Goal: Communication & Community: Answer question/provide support

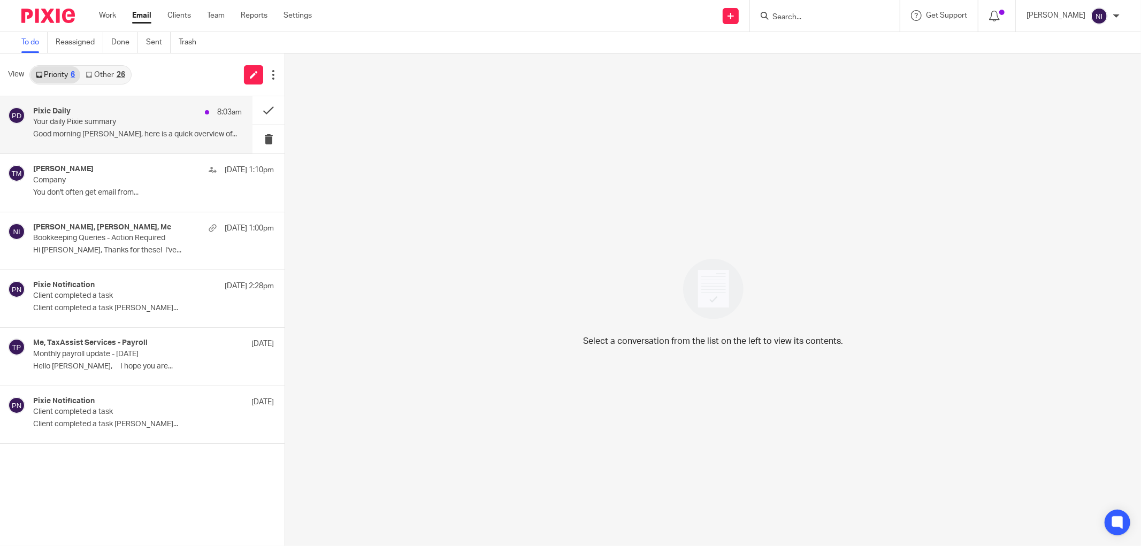
click at [132, 113] on div "Pixie Daily 8:03am" at bounding box center [137, 112] width 209 height 11
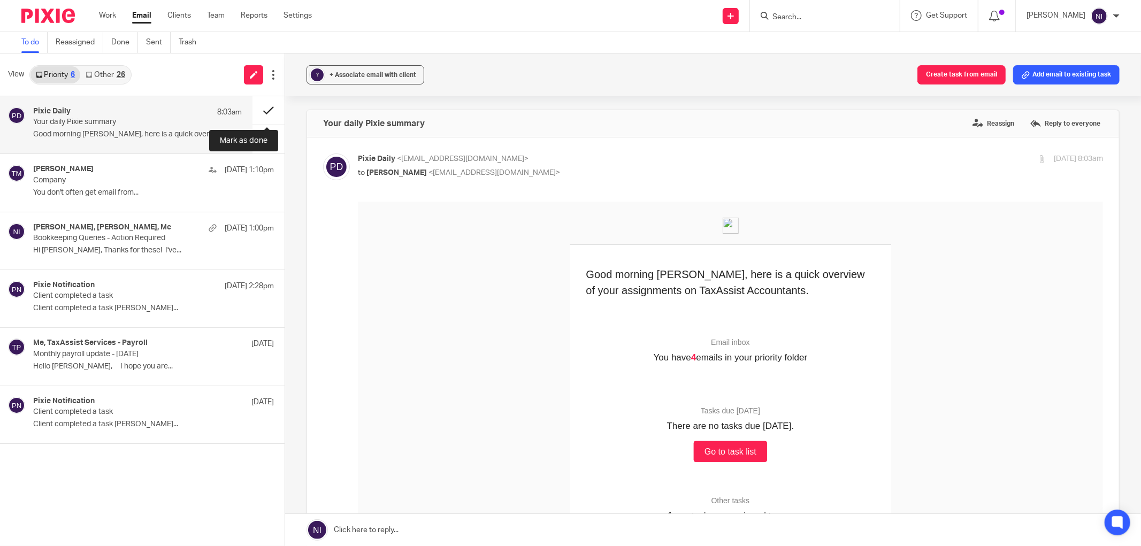
click at [267, 116] on button at bounding box center [268, 110] width 32 height 28
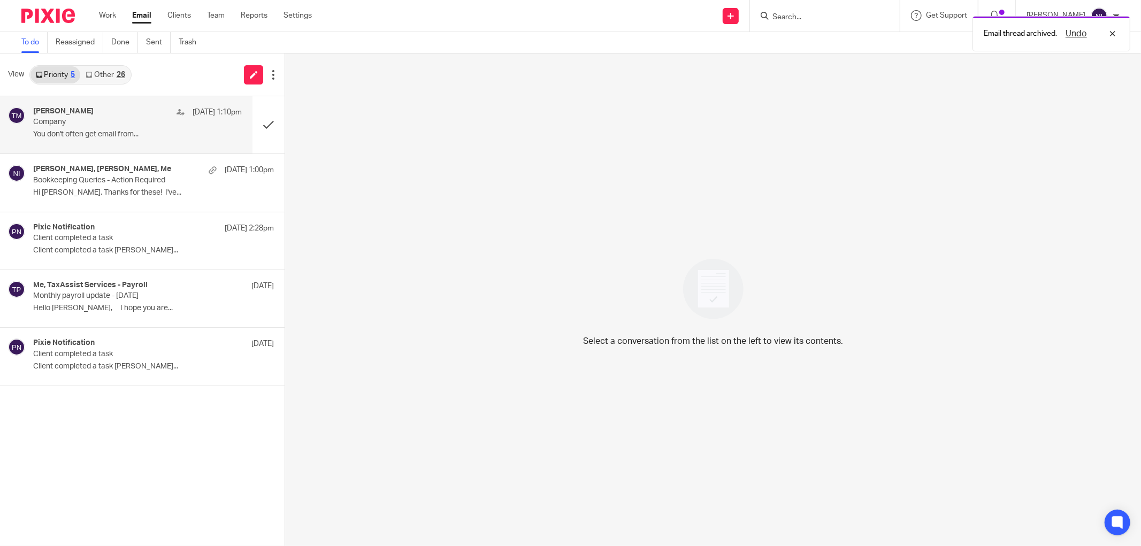
click at [158, 116] on div "Tayseer Magid 13 Aug 1:10pm" at bounding box center [137, 112] width 209 height 11
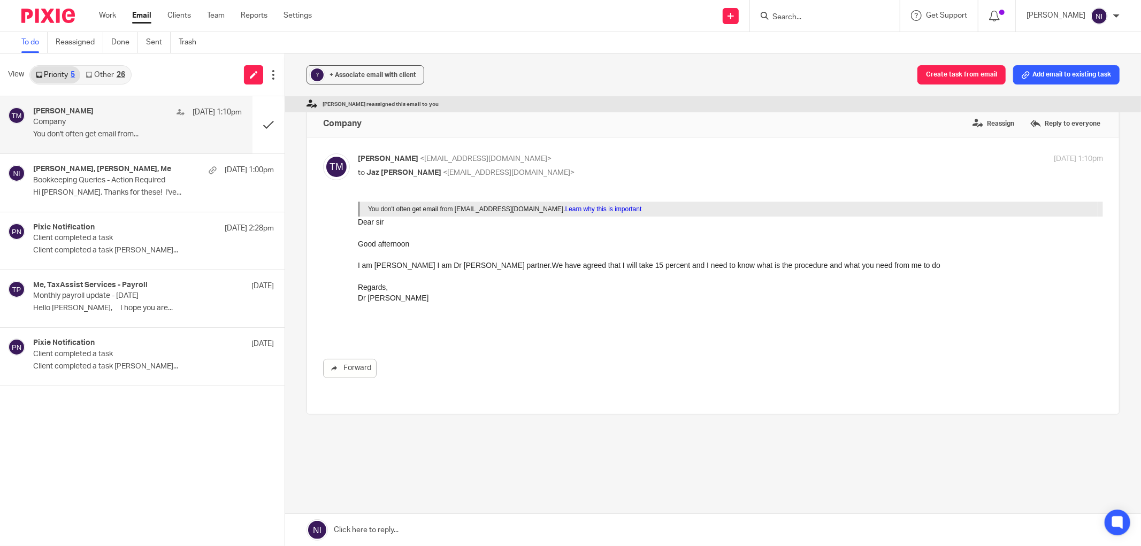
click at [443, 526] on link at bounding box center [713, 530] width 856 height 32
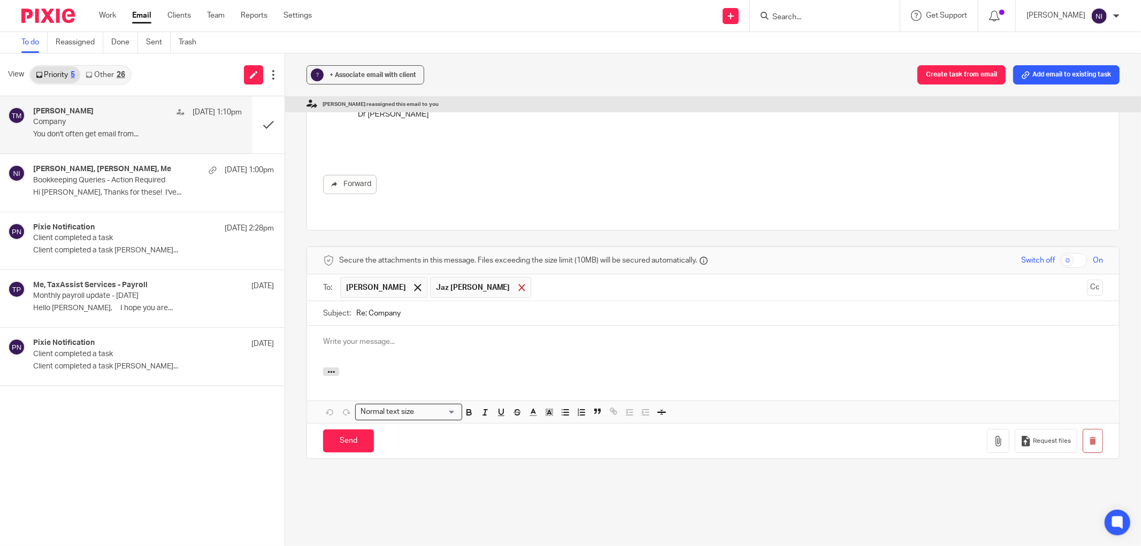
click at [516, 280] on div at bounding box center [522, 288] width 12 height 16
click at [1087, 280] on button "Cc" at bounding box center [1095, 288] width 16 height 16
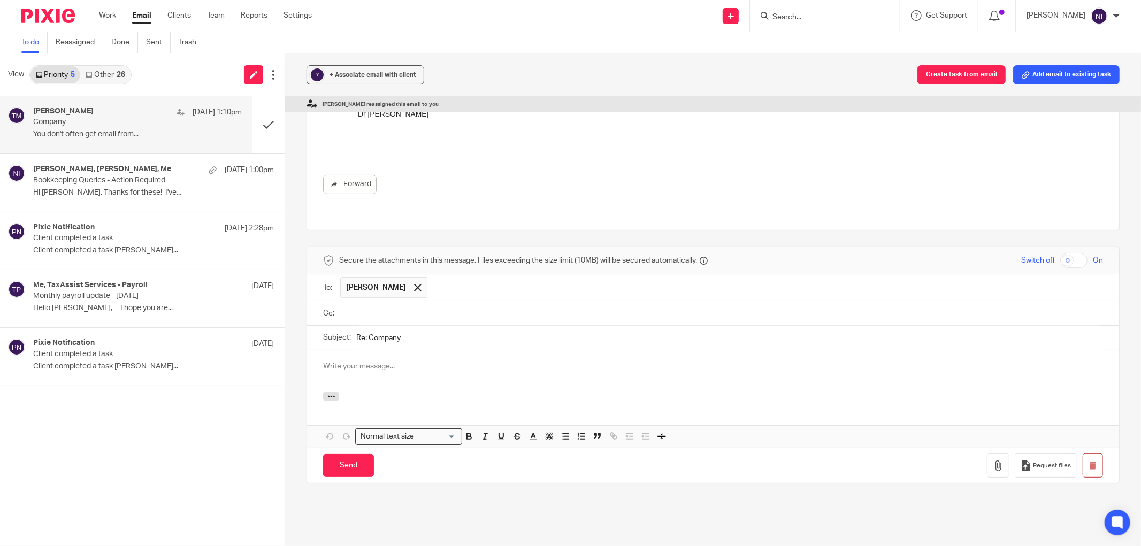
click at [508, 307] on input "text" at bounding box center [720, 313] width 755 height 12
click at [455, 370] on div at bounding box center [713, 373] width 812 height 42
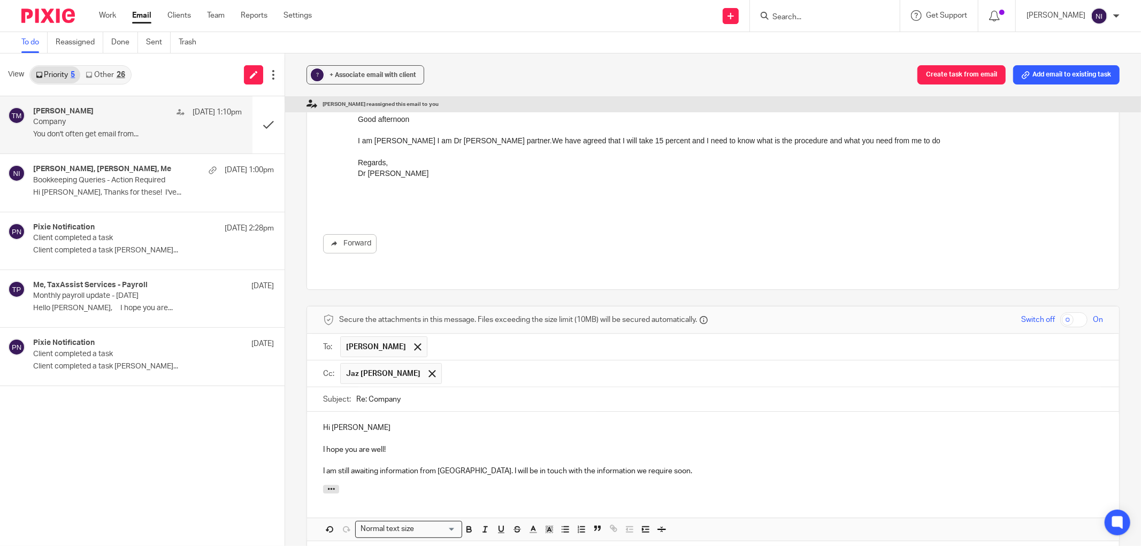
scroll to position [184, 0]
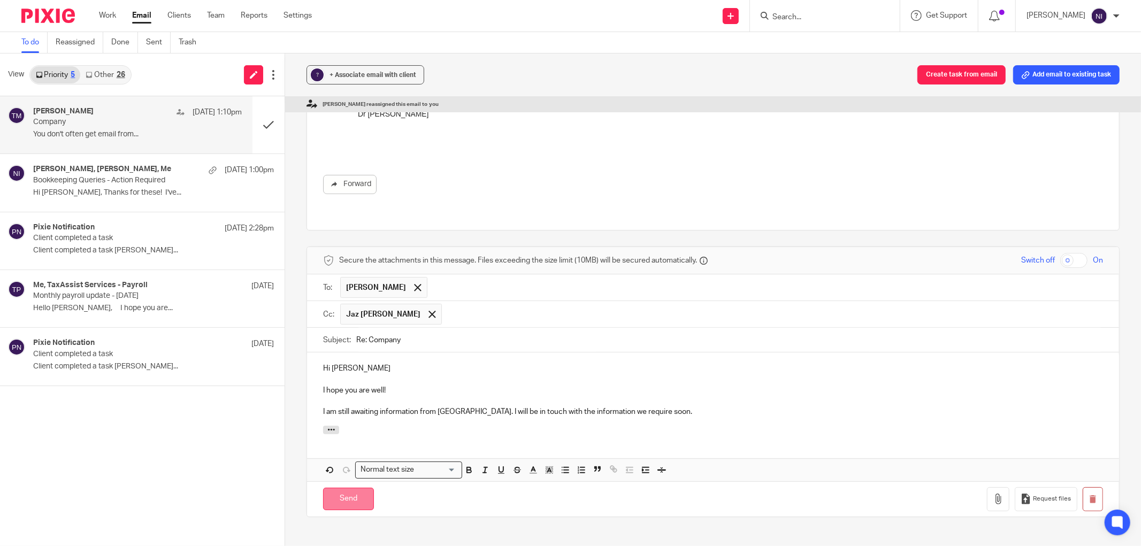
click at [345, 488] on input "Send" at bounding box center [348, 499] width 51 height 23
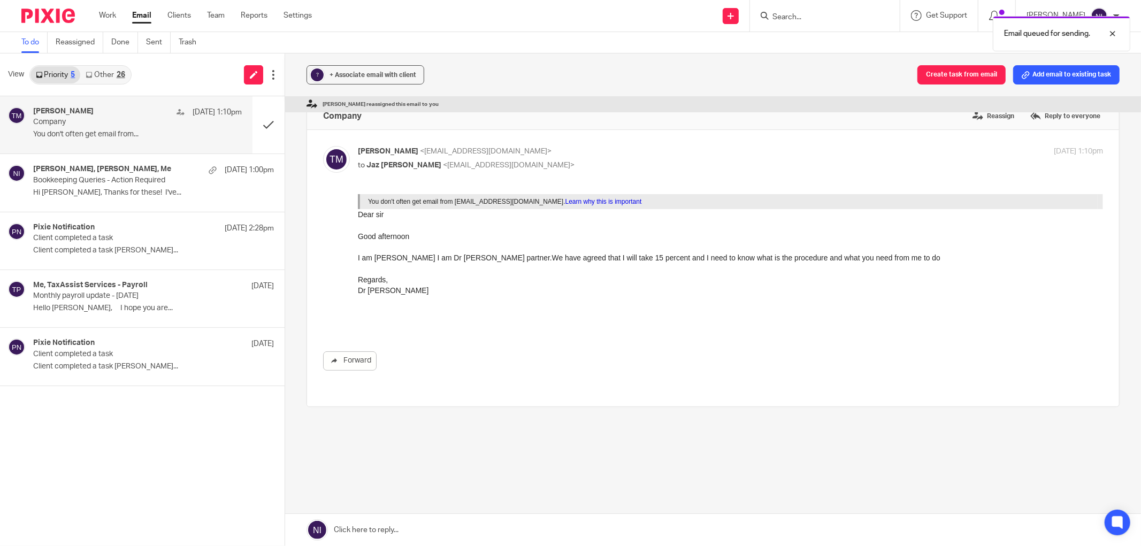
scroll to position [0, 0]
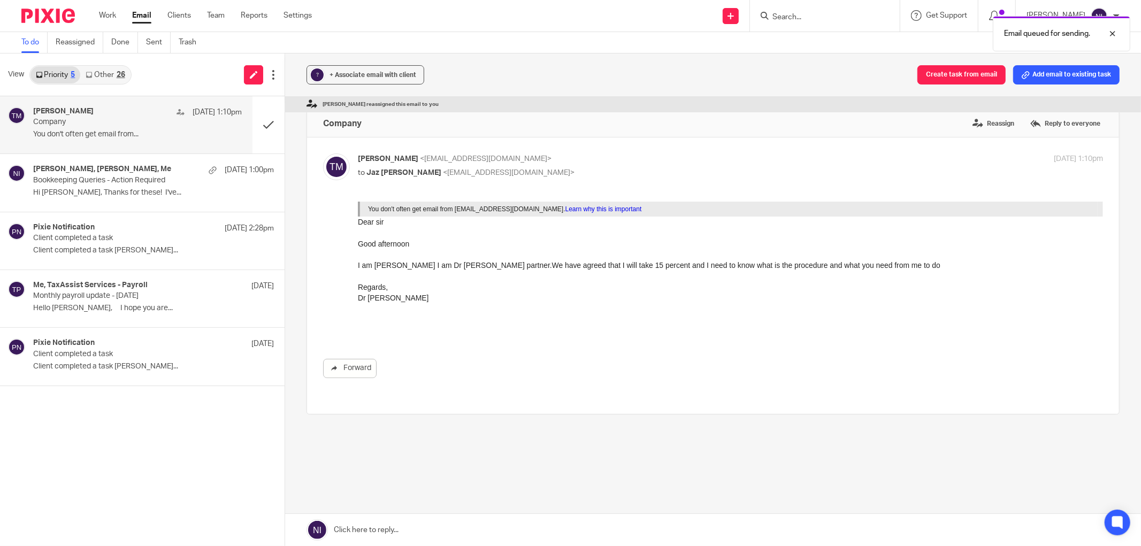
click at [127, 71] on link "Other 26" at bounding box center [105, 74] width 50 height 17
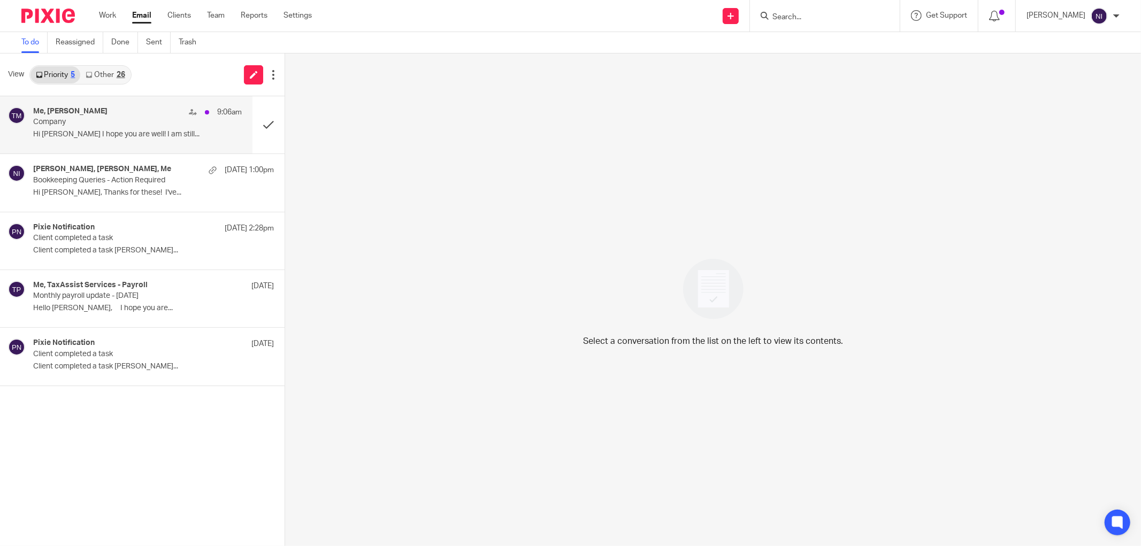
click at [94, 116] on div "Me, Tayseer Magid 9:06am" at bounding box center [137, 112] width 209 height 11
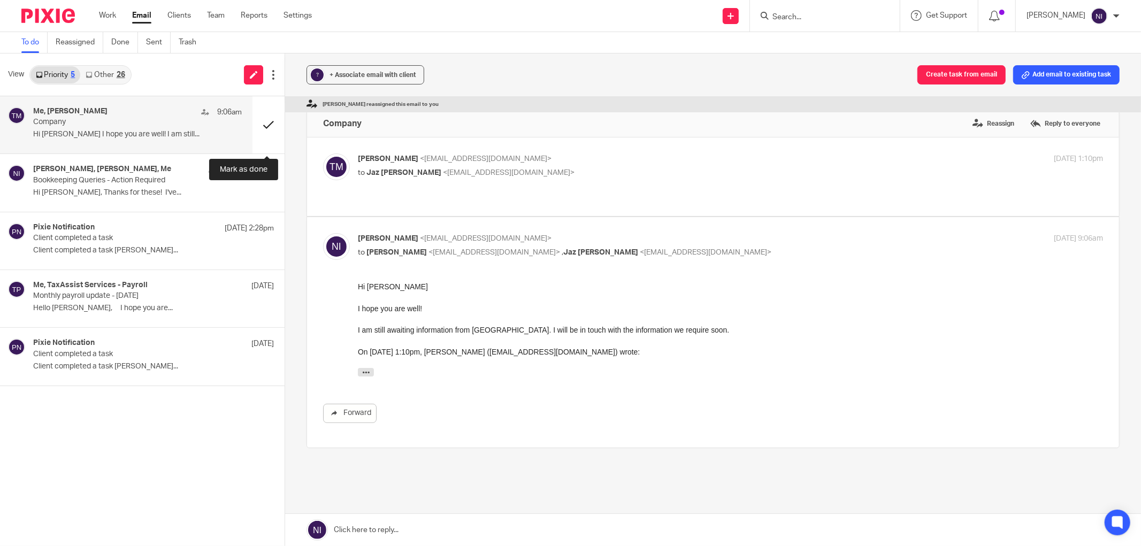
click at [256, 118] on button at bounding box center [268, 124] width 32 height 57
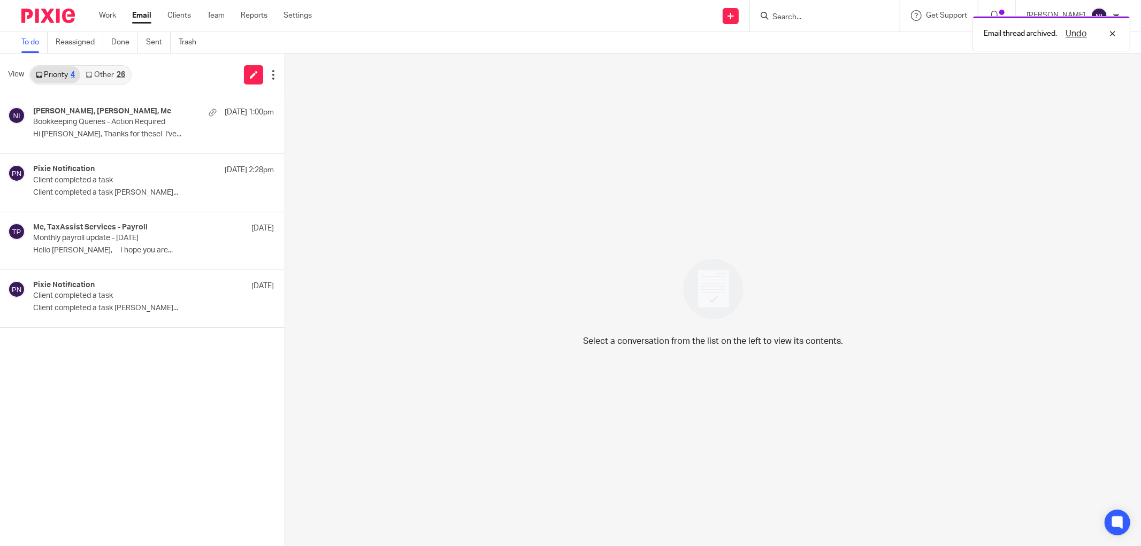
click at [97, 76] on link "Other 26" at bounding box center [105, 74] width 50 height 17
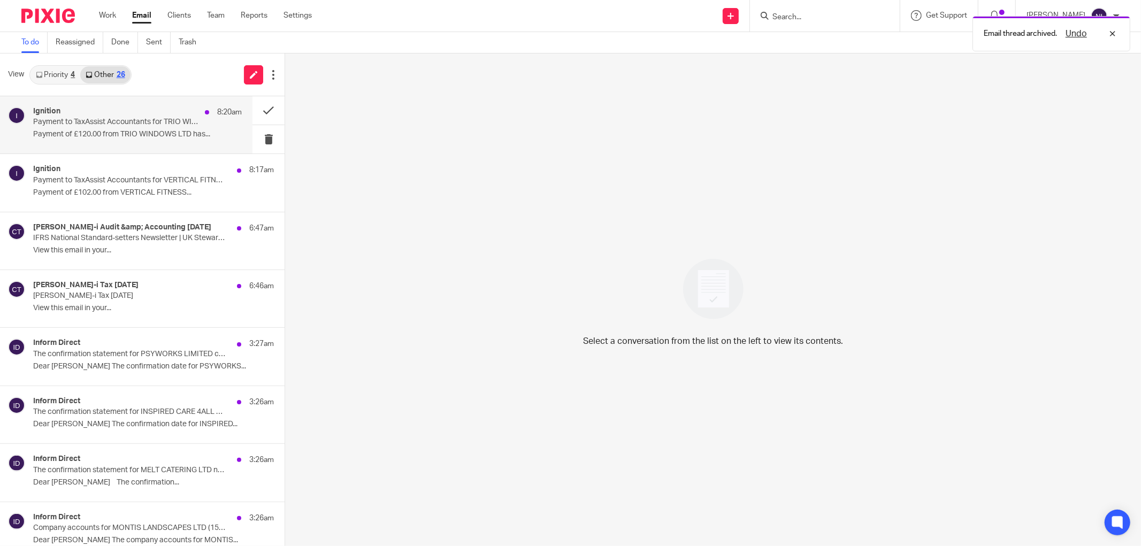
click at [135, 125] on p "Payment to TaxAssist Accountants for TRIO WINDOWS LTD has failed" at bounding box center [116, 122] width 167 height 9
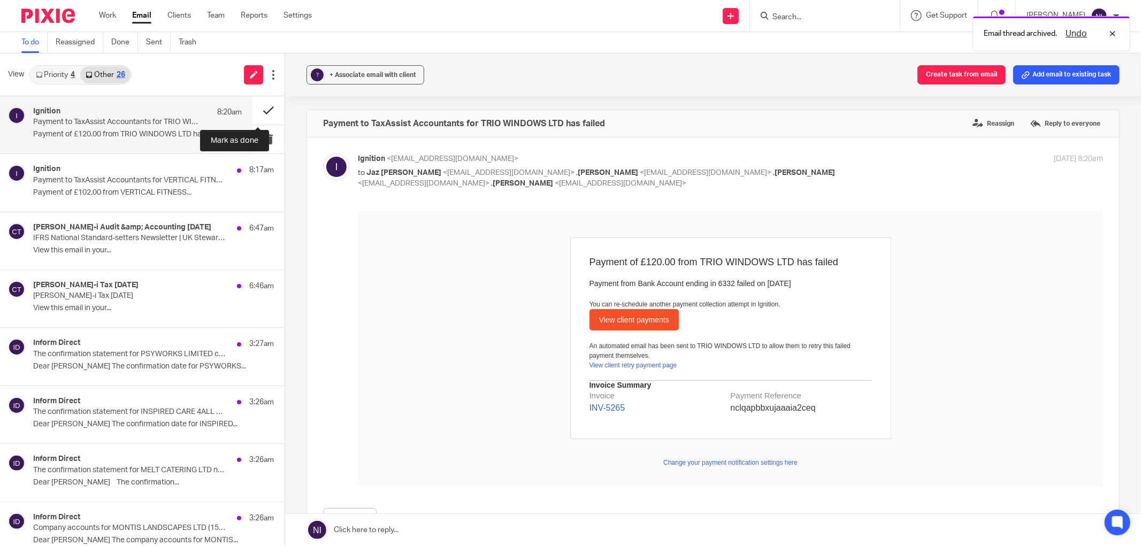
click at [259, 113] on button at bounding box center [268, 110] width 32 height 28
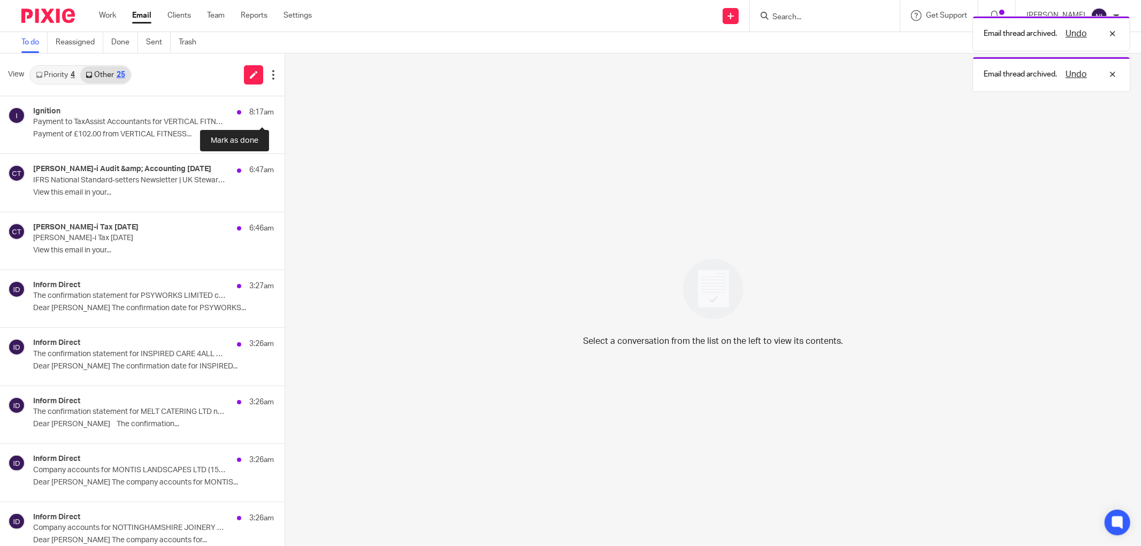
click at [285, 113] on button at bounding box center [289, 110] width 9 height 28
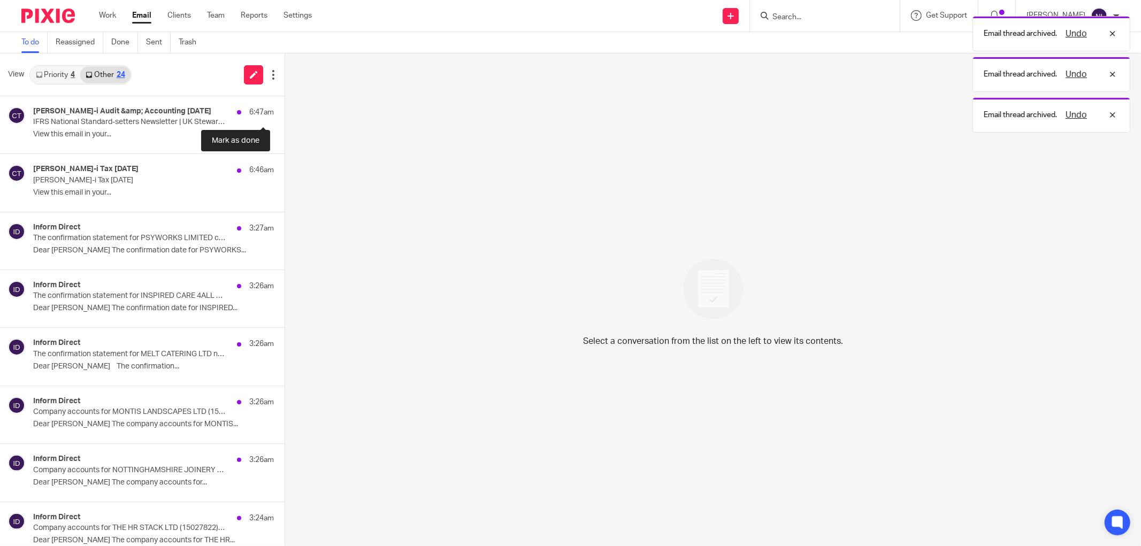
click at [285, 113] on button at bounding box center [289, 110] width 9 height 28
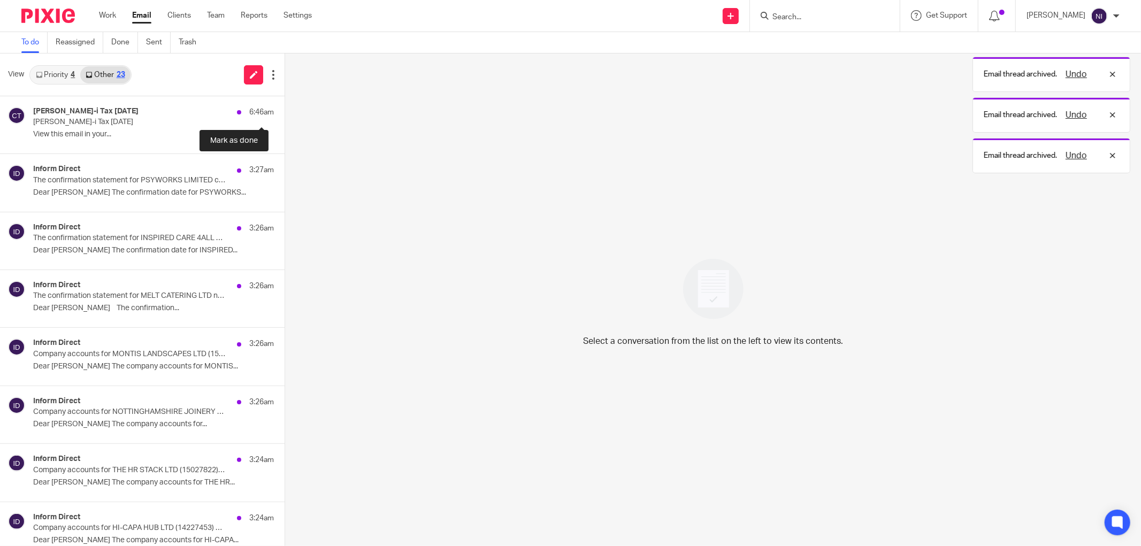
click at [285, 113] on button at bounding box center [289, 110] width 9 height 28
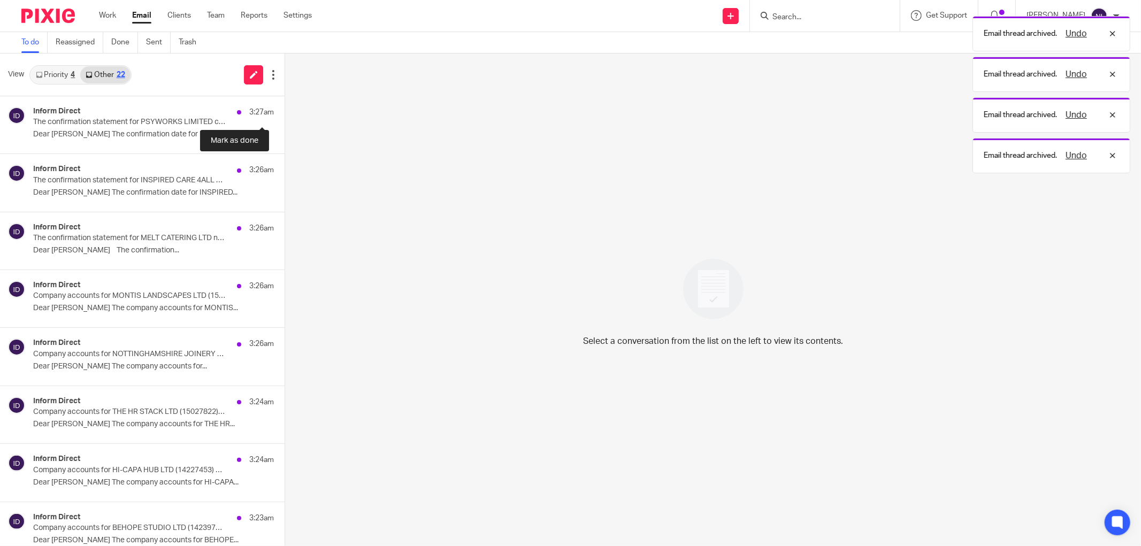
click at [285, 113] on button at bounding box center [289, 110] width 9 height 28
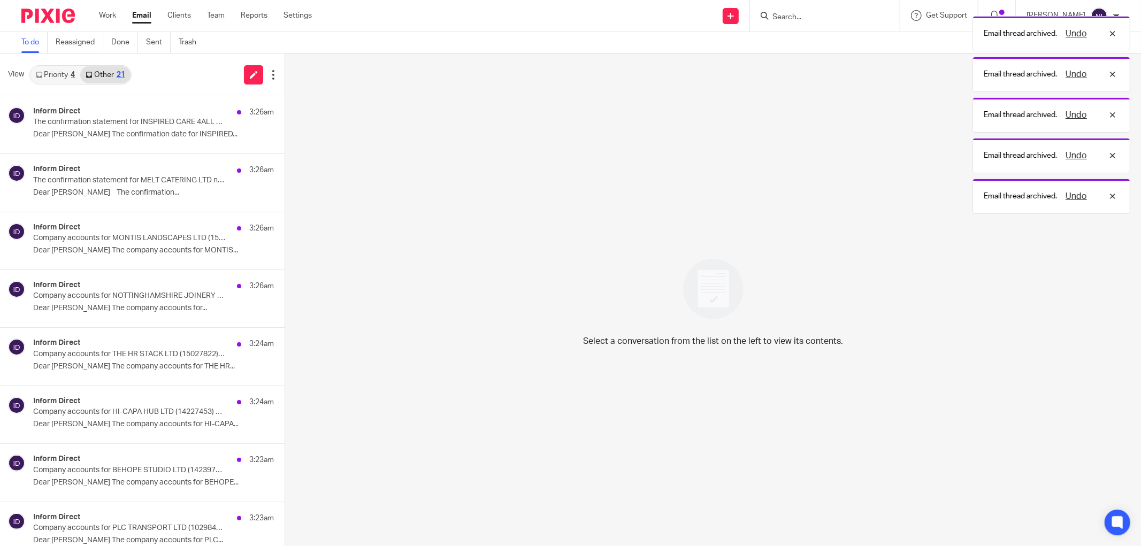
click at [285, 154] on button at bounding box center [289, 168] width 9 height 28
click at [285, 113] on button at bounding box center [289, 110] width 9 height 28
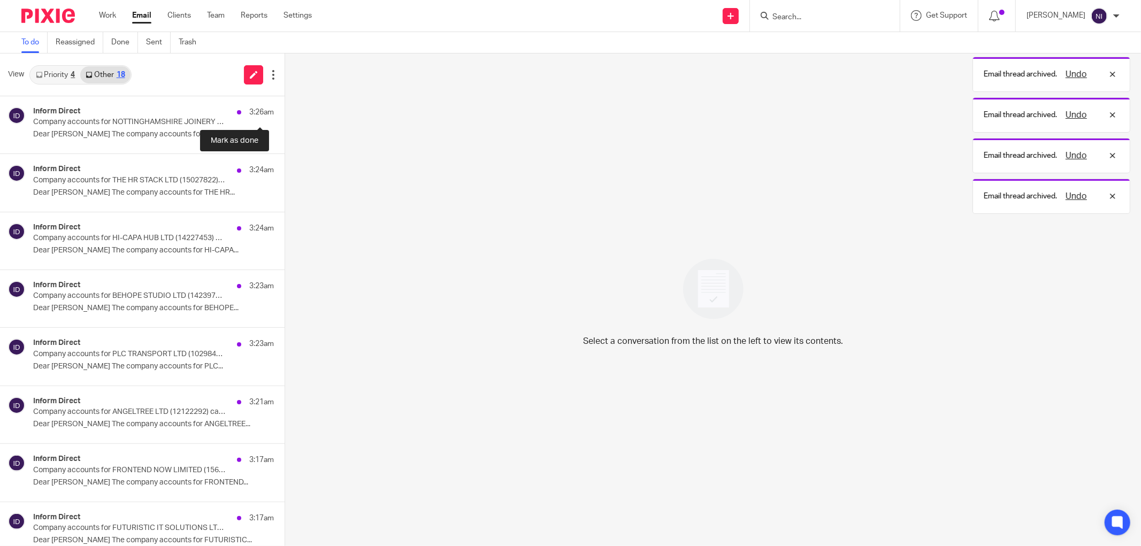
click at [285, 113] on button at bounding box center [289, 110] width 9 height 28
click at [259, 113] on p "3:24am" at bounding box center [261, 112] width 25 height 11
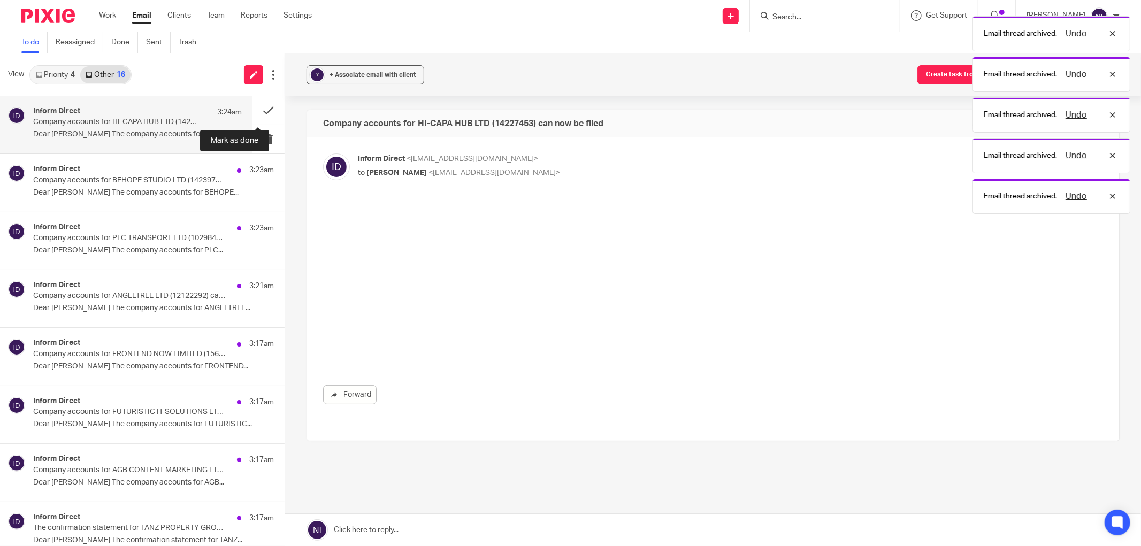
click at [259, 113] on button at bounding box center [268, 110] width 32 height 28
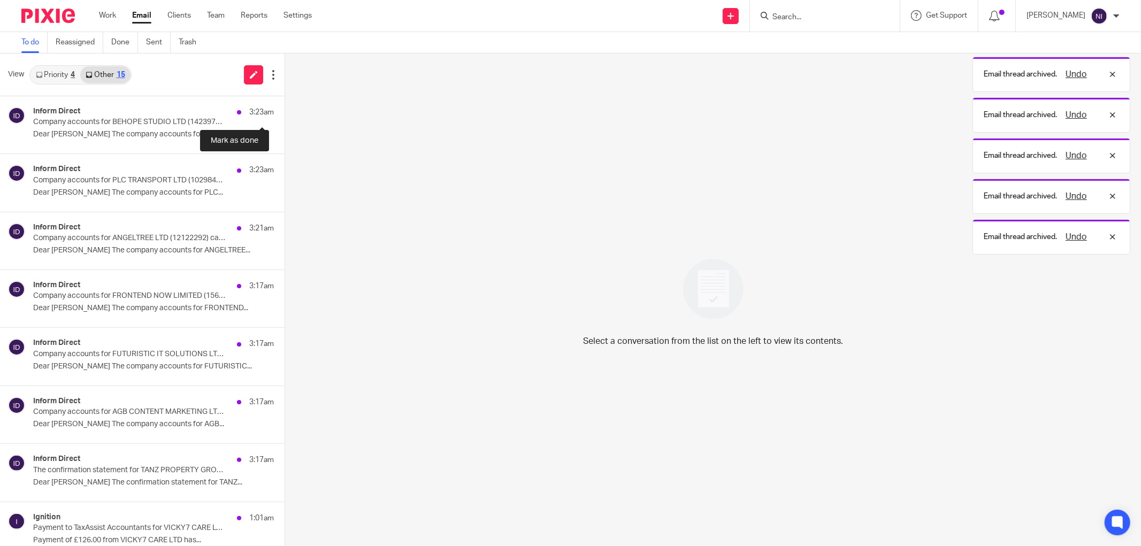
click at [285, 113] on button at bounding box center [289, 110] width 9 height 28
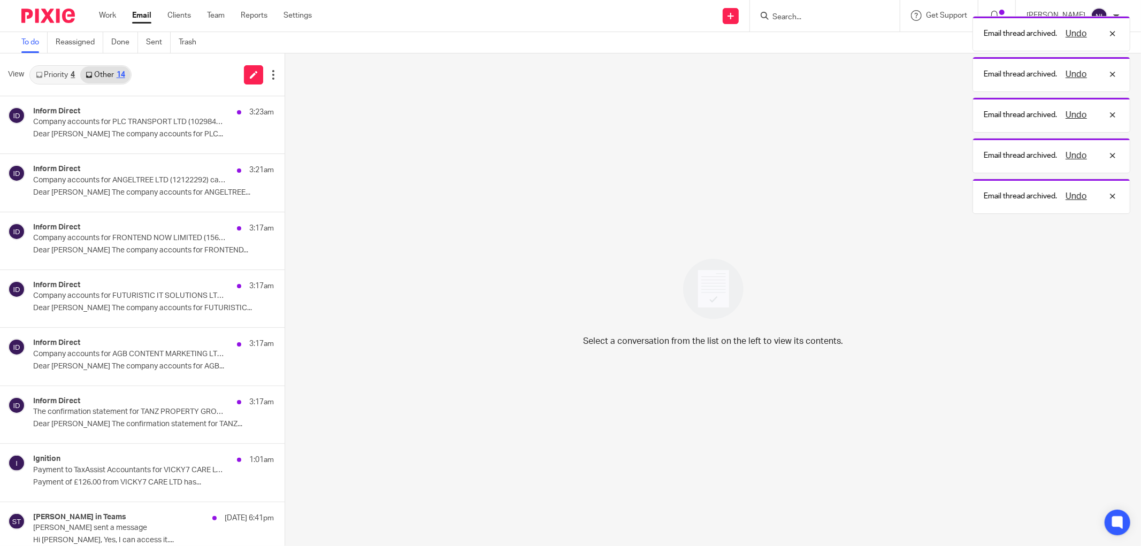
click at [285, 113] on button at bounding box center [289, 110] width 9 height 28
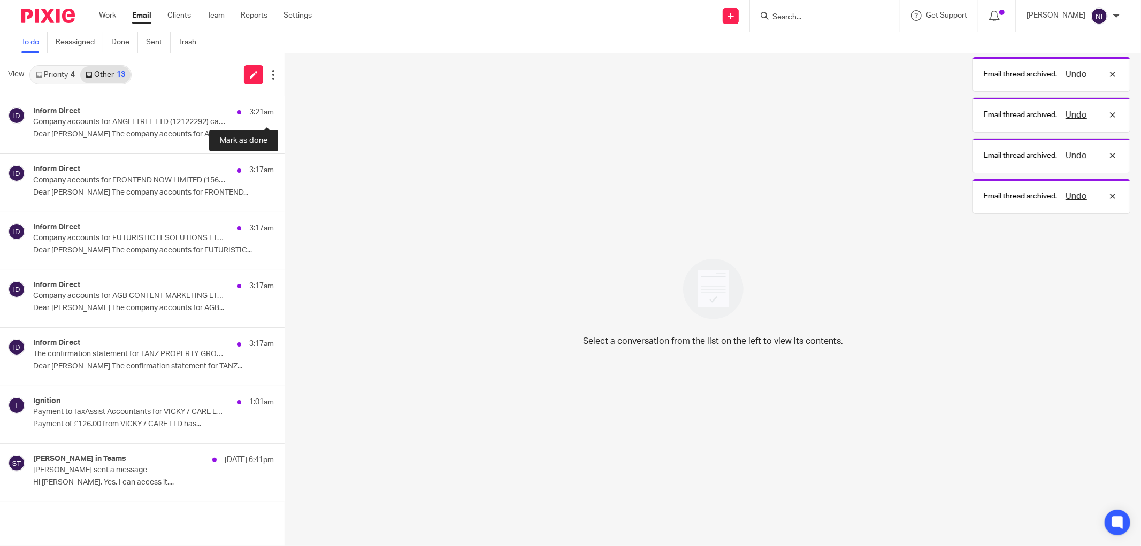
click at [285, 113] on button at bounding box center [289, 110] width 9 height 28
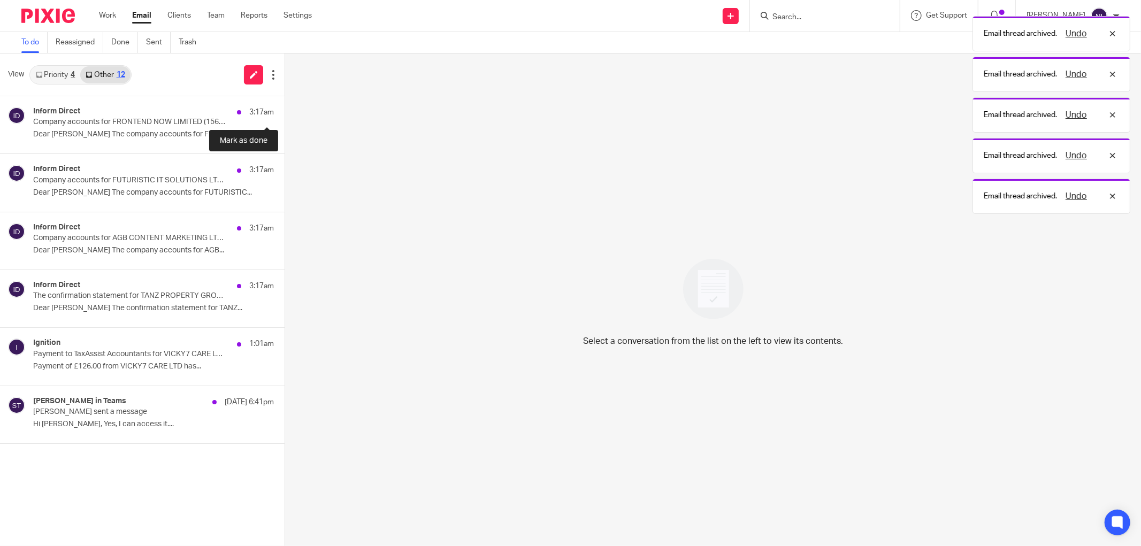
click at [285, 113] on button at bounding box center [289, 110] width 9 height 28
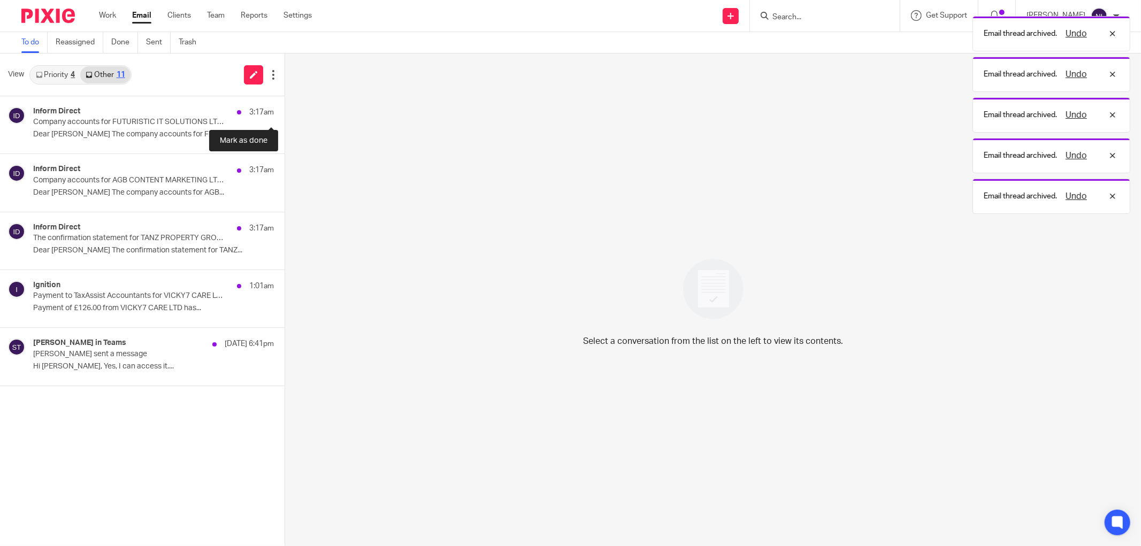
click at [285, 113] on button at bounding box center [289, 110] width 9 height 28
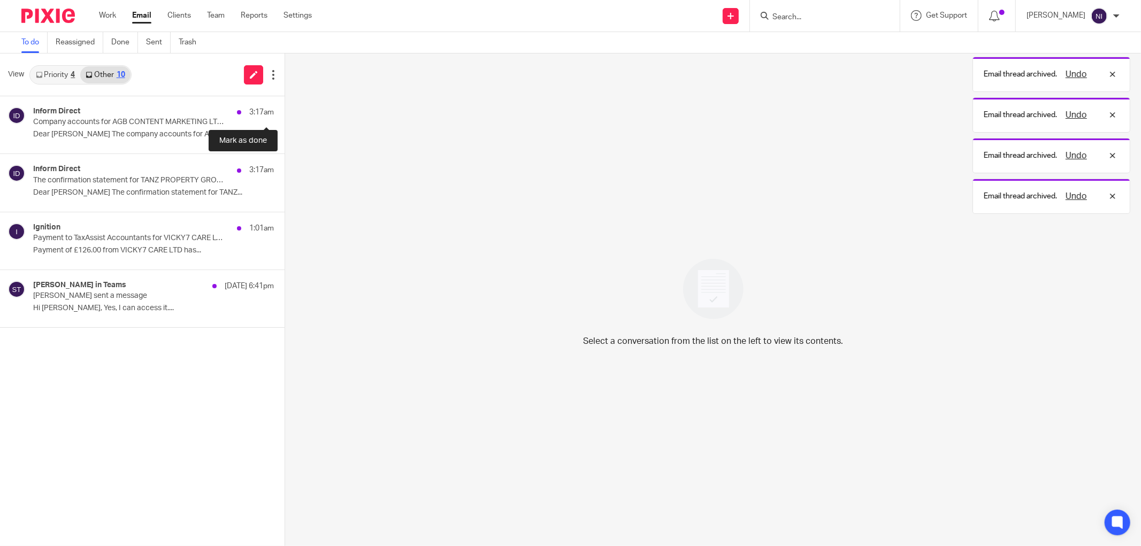
click at [285, 113] on button at bounding box center [289, 110] width 9 height 28
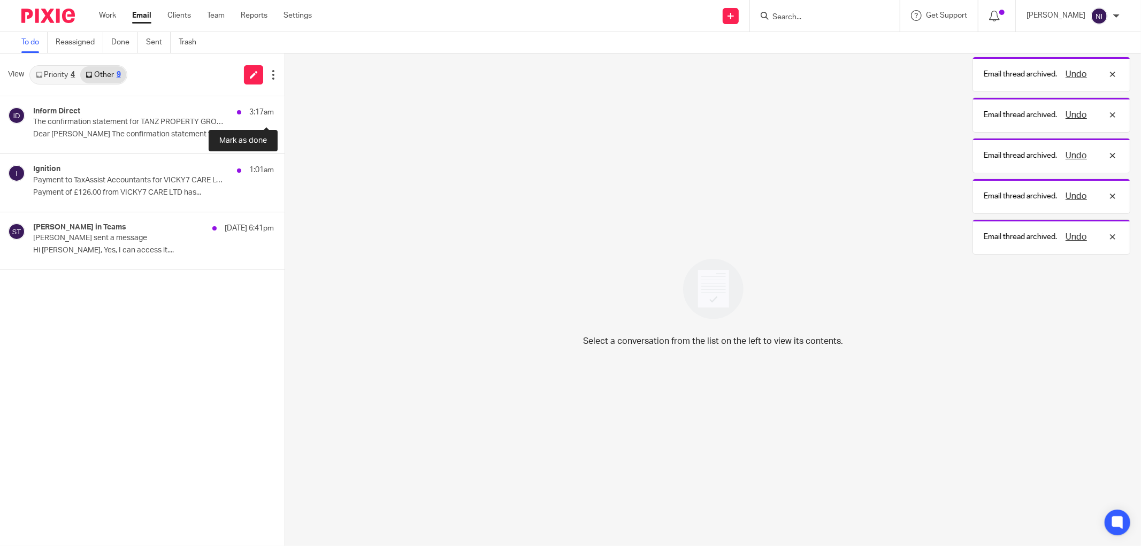
click at [285, 113] on button at bounding box center [289, 110] width 9 height 28
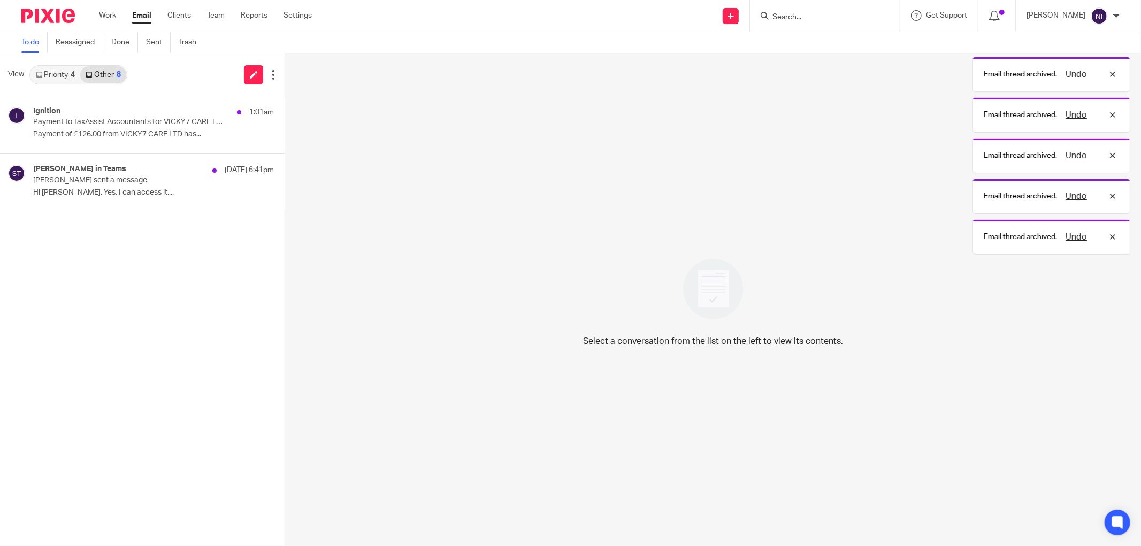
click at [285, 113] on button at bounding box center [289, 110] width 9 height 28
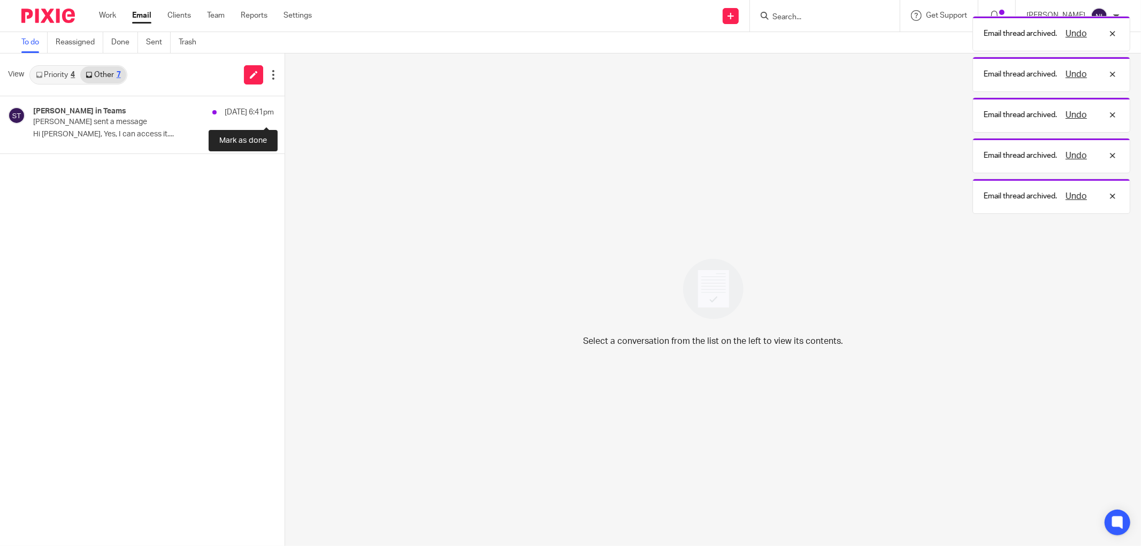
click at [285, 113] on button at bounding box center [289, 110] width 9 height 28
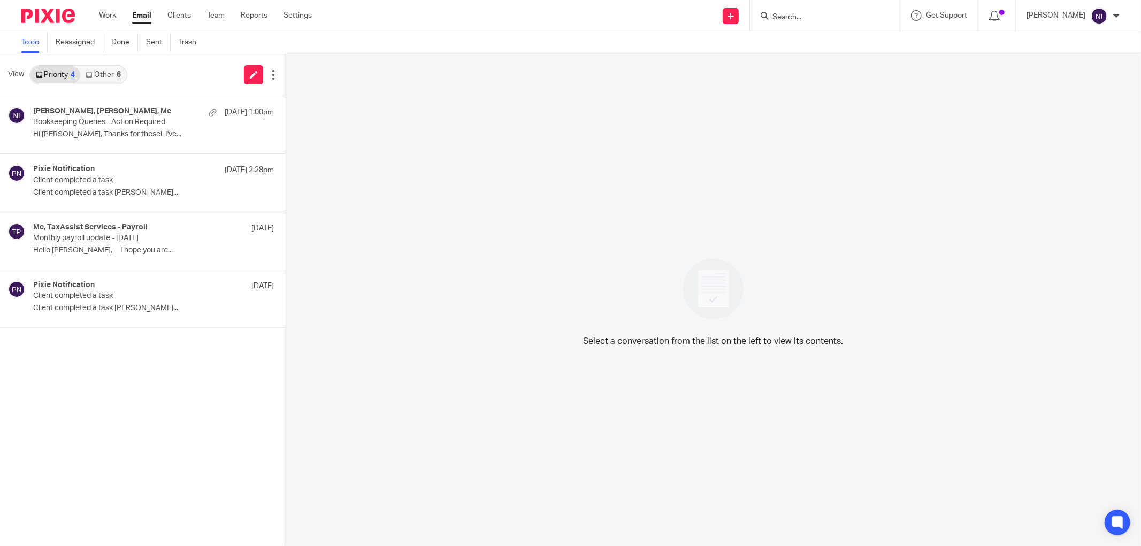
click at [116, 81] on link "Other 6" at bounding box center [102, 74] width 45 height 17
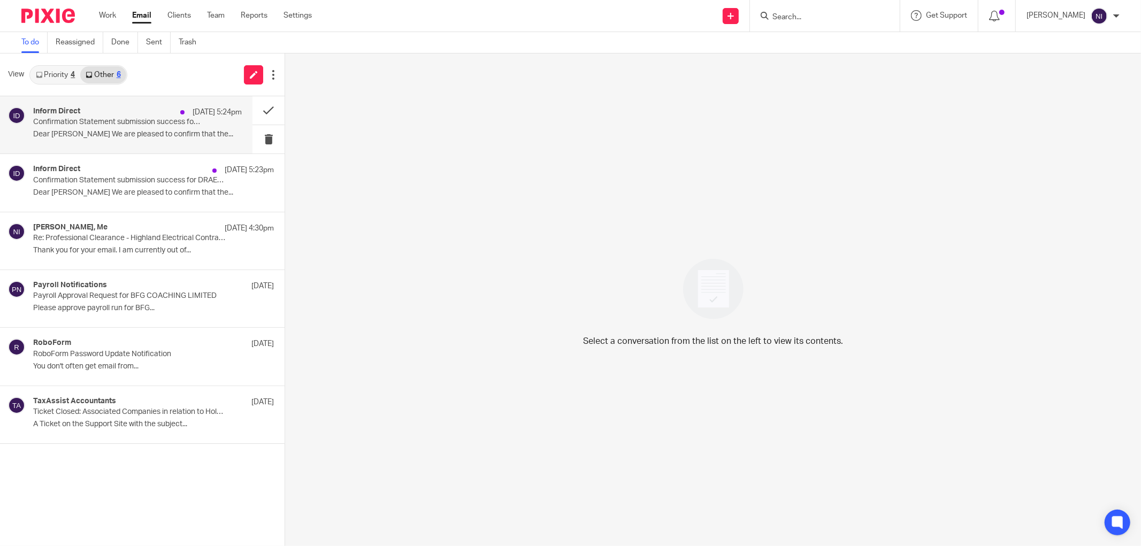
click at [120, 109] on div "Inform Direct 13 Aug 5:24pm" at bounding box center [137, 112] width 209 height 11
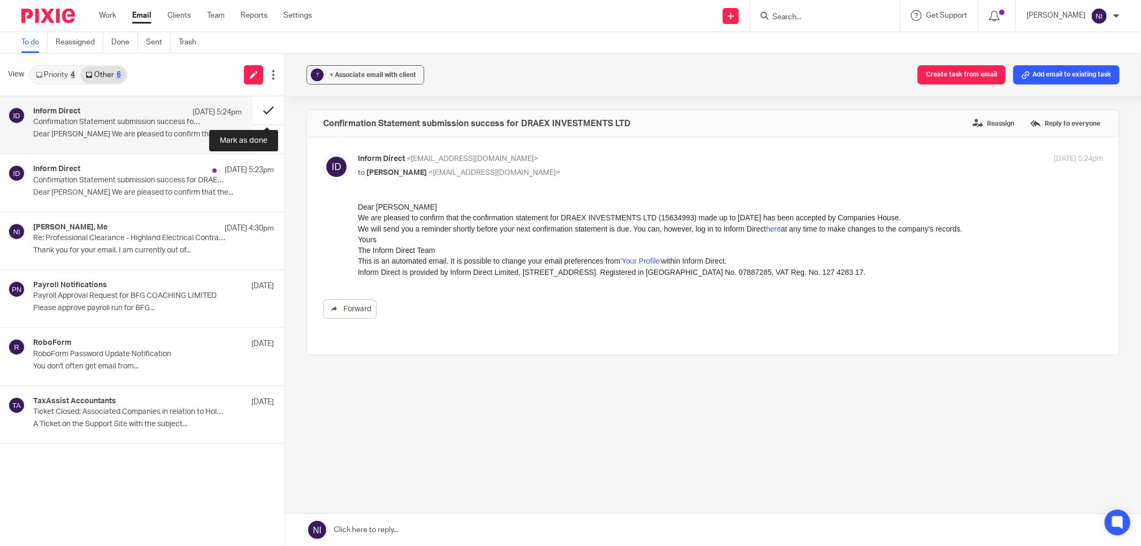
click at [263, 108] on button at bounding box center [268, 110] width 32 height 28
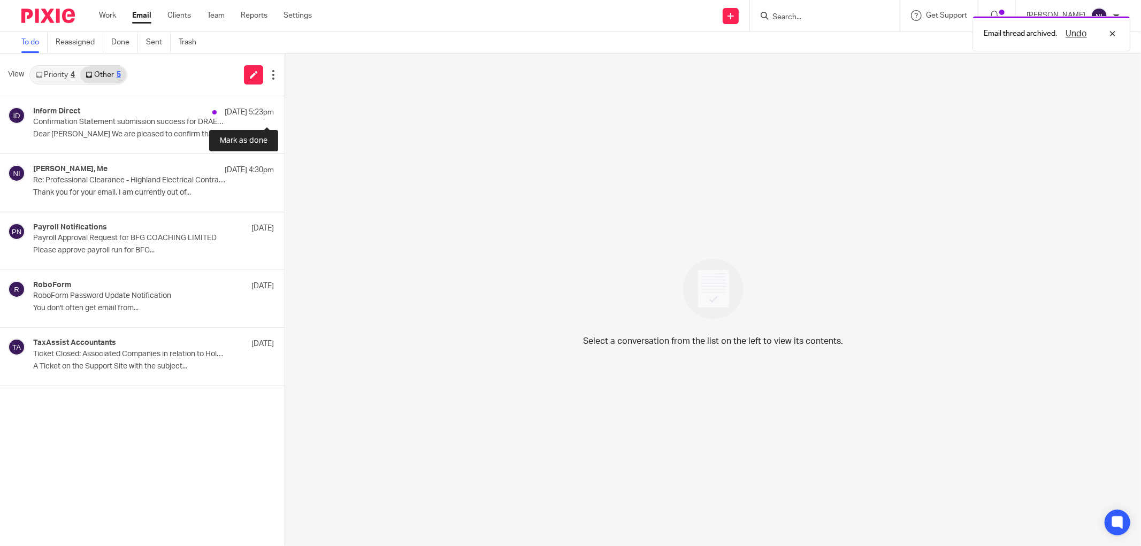
click at [285, 108] on button at bounding box center [289, 110] width 9 height 28
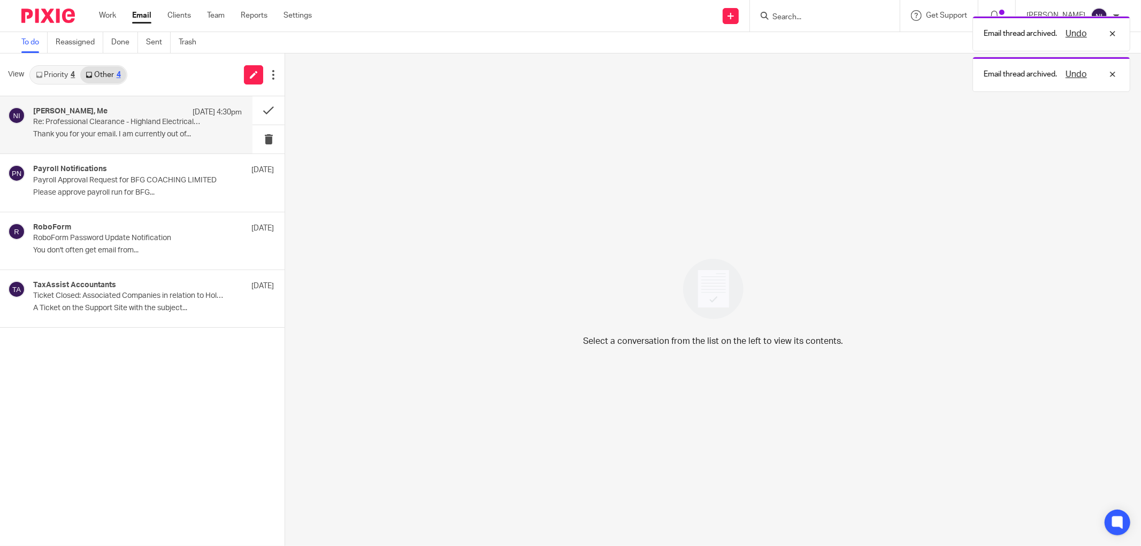
click at [175, 116] on div "Sophie Holmes, Me 12 Aug 4:30pm" at bounding box center [137, 112] width 209 height 11
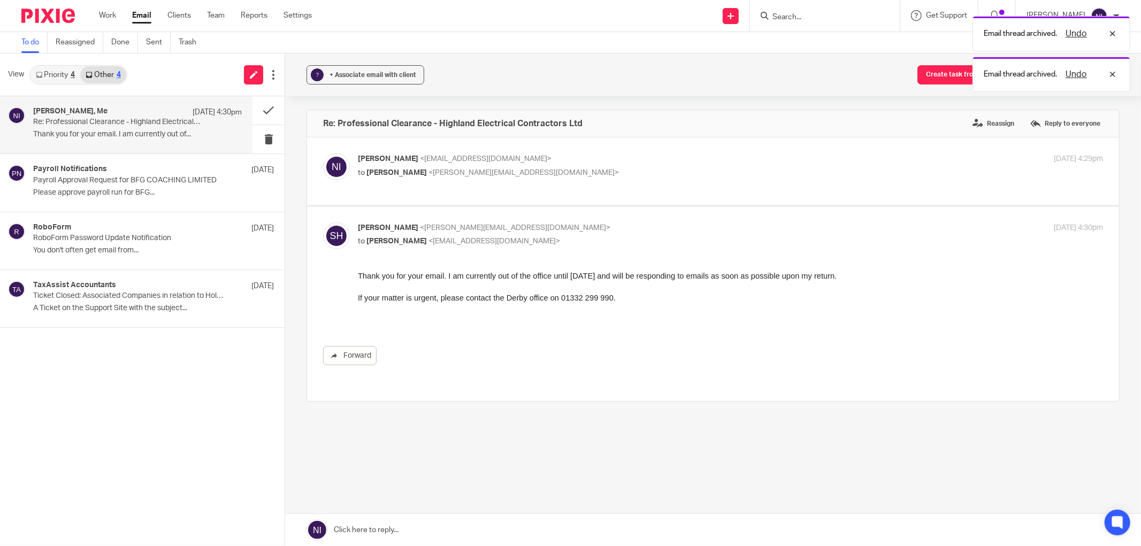
click at [72, 75] on div "4" at bounding box center [73, 74] width 4 height 7
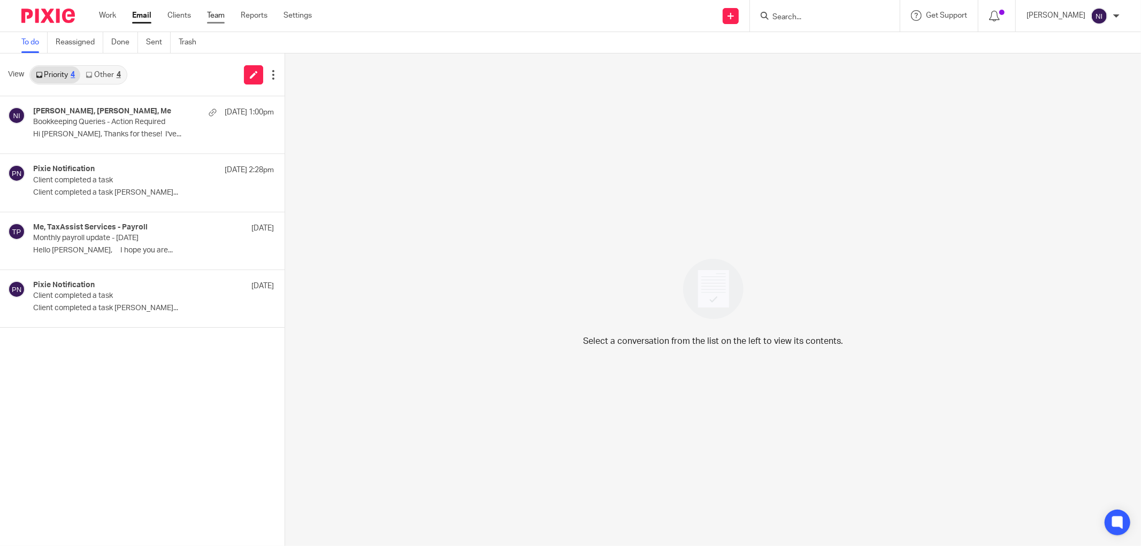
click at [217, 18] on link "Team" at bounding box center [216, 15] width 18 height 11
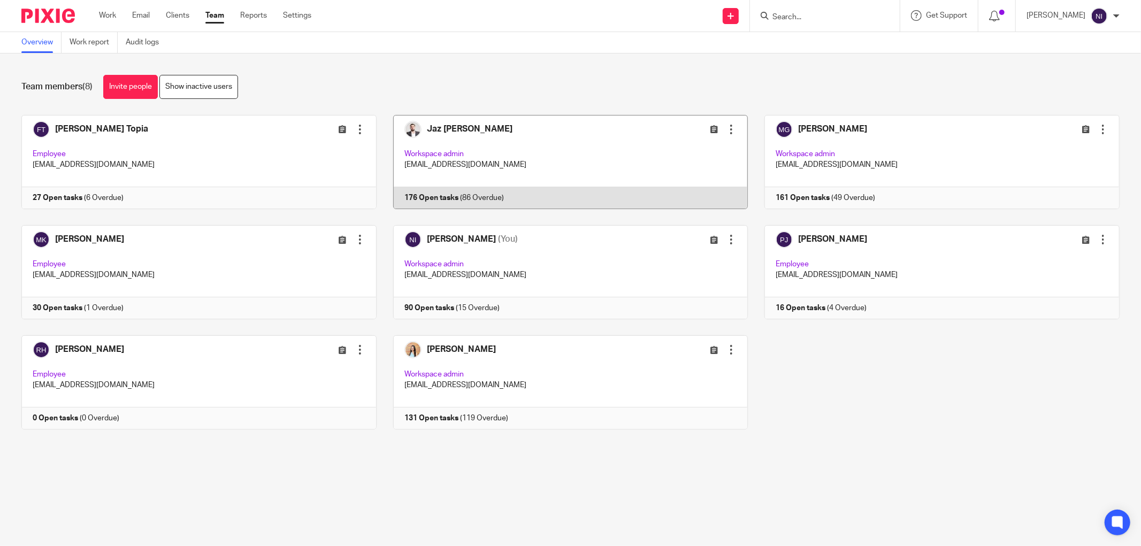
click at [500, 142] on link at bounding box center [563, 162] width 372 height 94
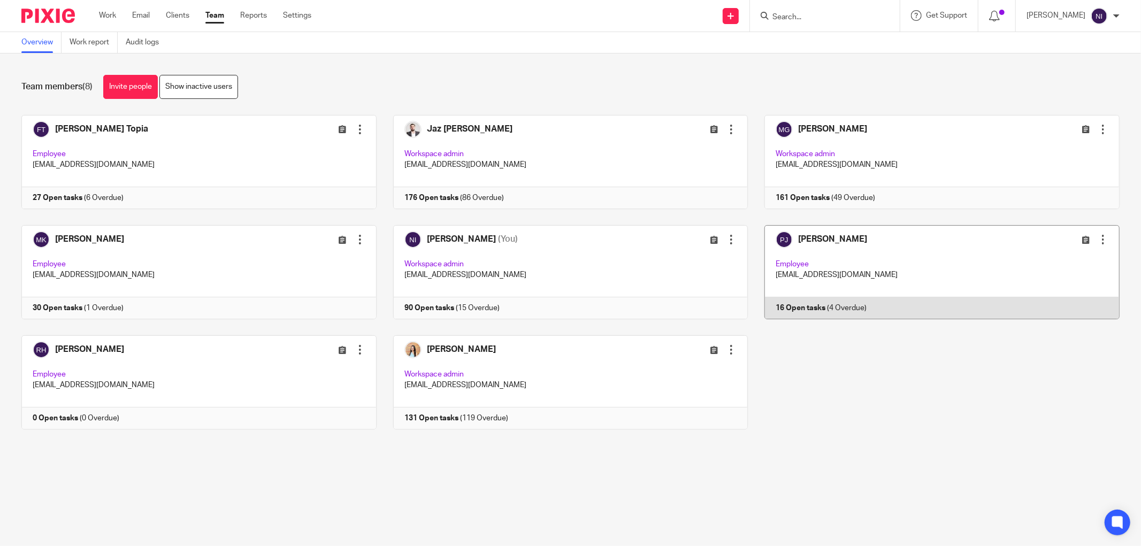
click at [888, 241] on link at bounding box center [934, 272] width 372 height 94
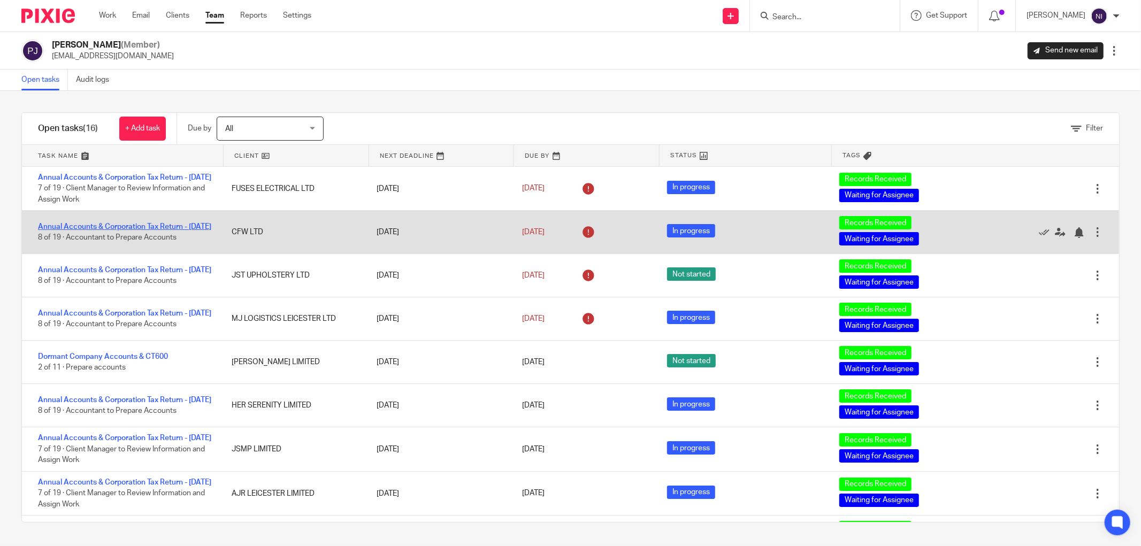
click at [117, 231] on link "Annual Accounts & Corporation Tax Return - [DATE]" at bounding box center [124, 226] width 173 height 7
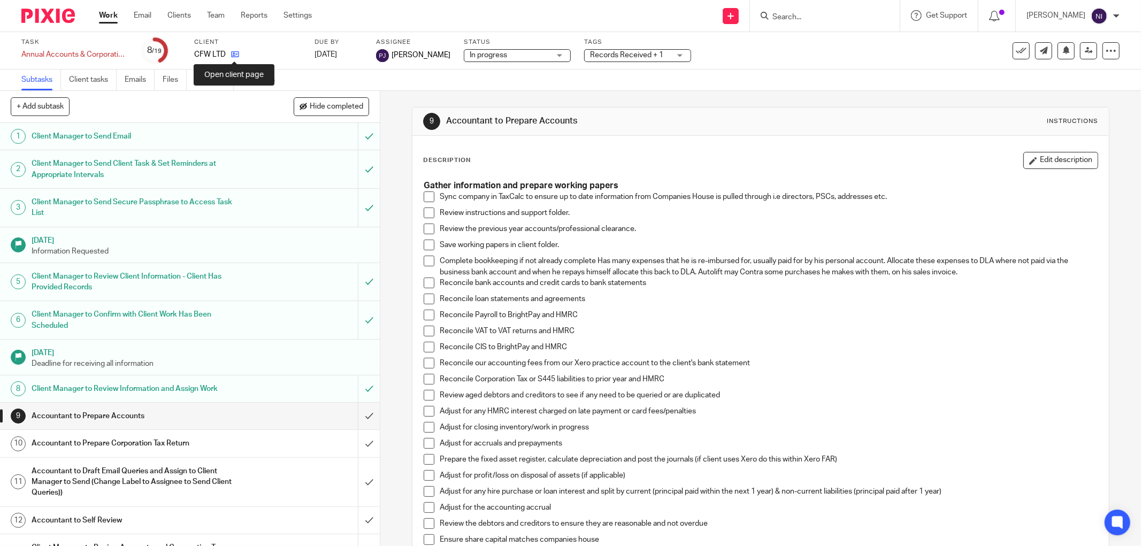
click at [238, 54] on icon at bounding box center [235, 54] width 8 height 8
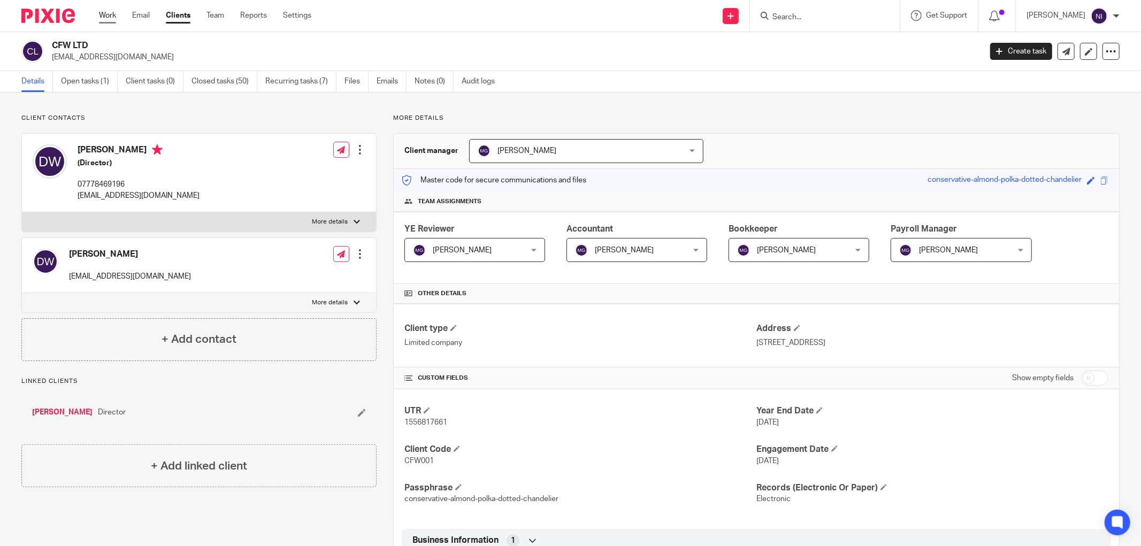
click at [111, 13] on link "Work" at bounding box center [107, 15] width 17 height 11
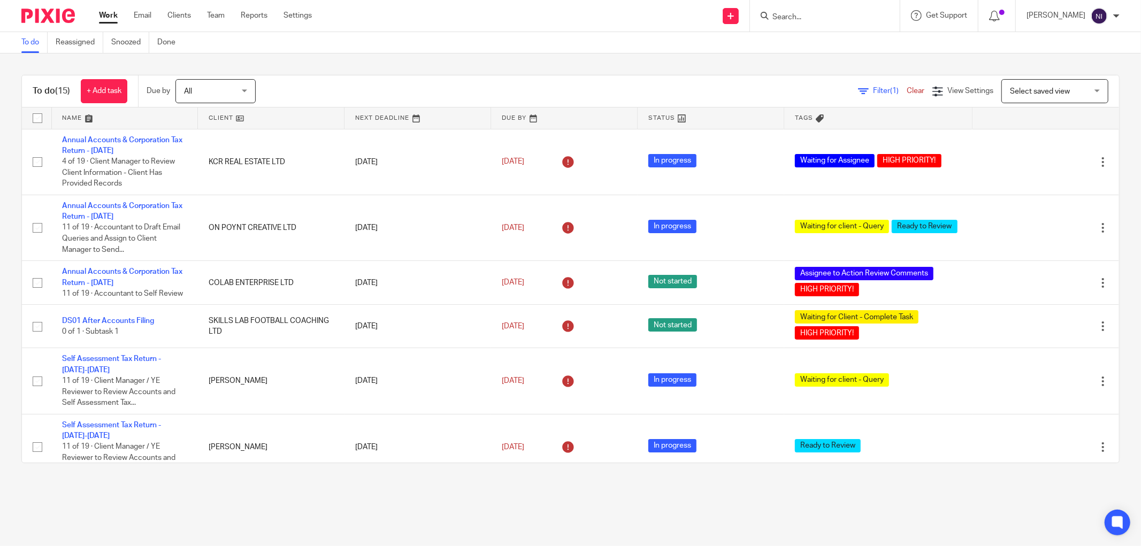
click at [86, 110] on link at bounding box center [125, 118] width 146 height 21
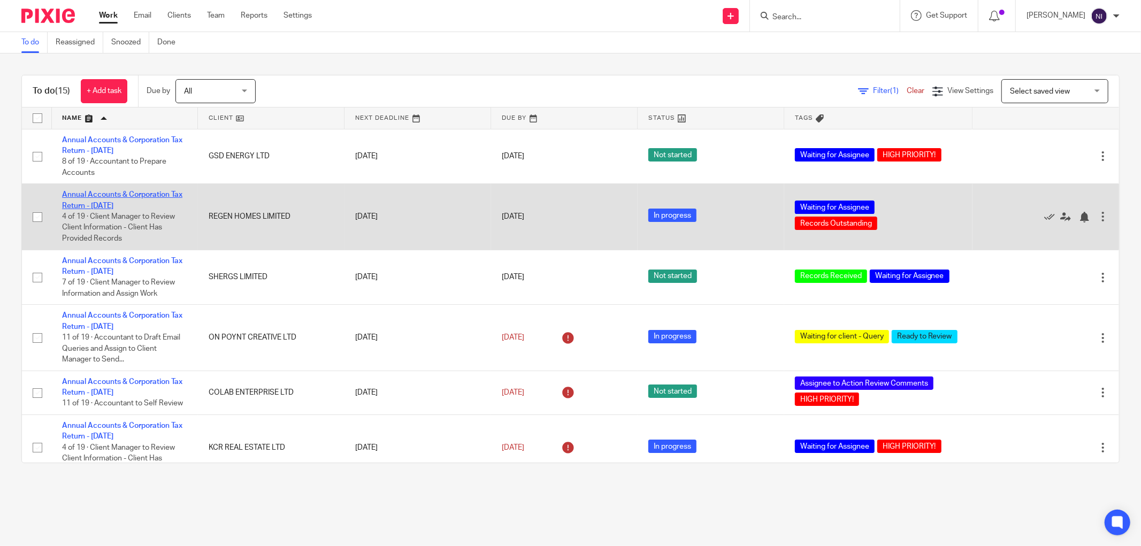
click at [130, 193] on link "Annual Accounts & Corporation Tax Return - [DATE]" at bounding box center [122, 200] width 120 height 18
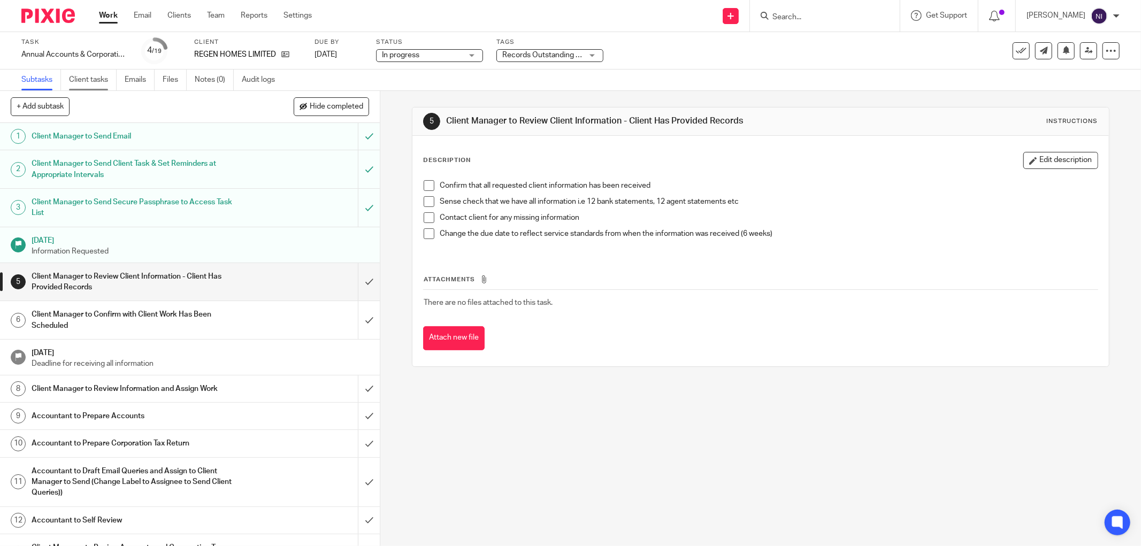
click at [102, 78] on link "Client tasks" at bounding box center [93, 80] width 48 height 21
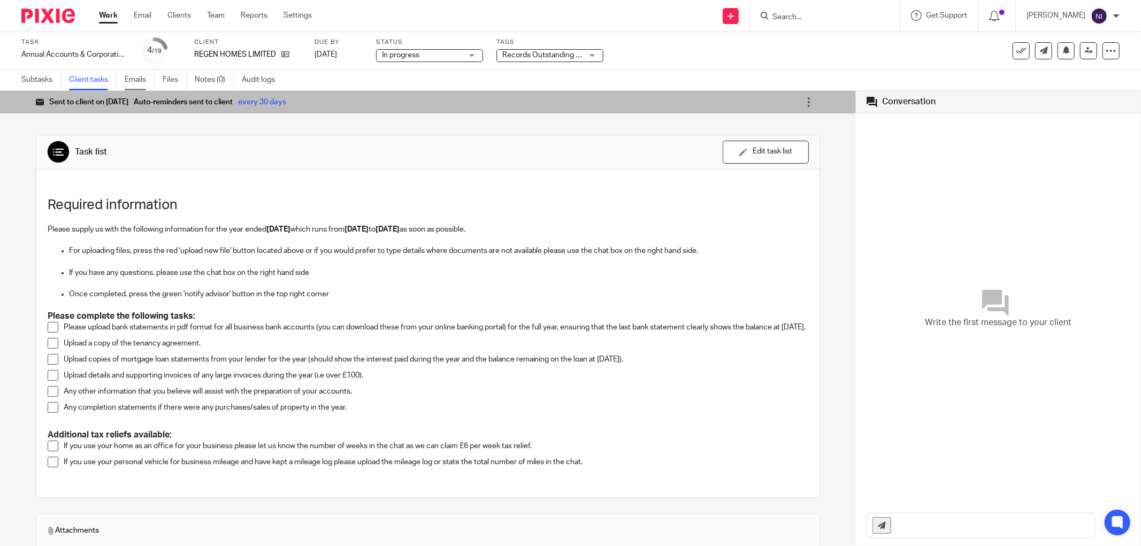
click at [147, 77] on link "Emails" at bounding box center [140, 80] width 30 height 21
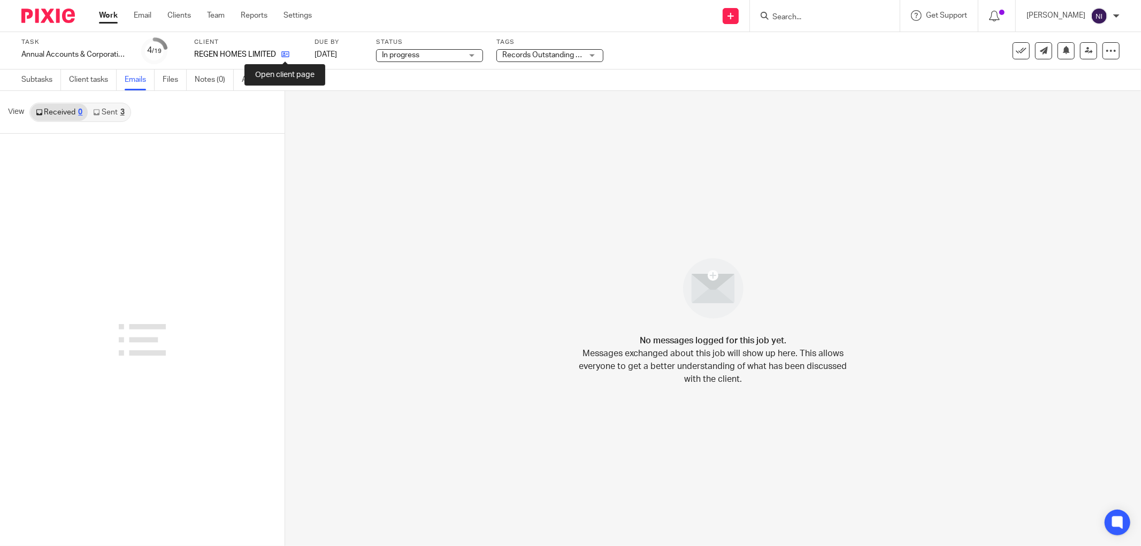
click at [284, 53] on icon at bounding box center [285, 54] width 8 height 8
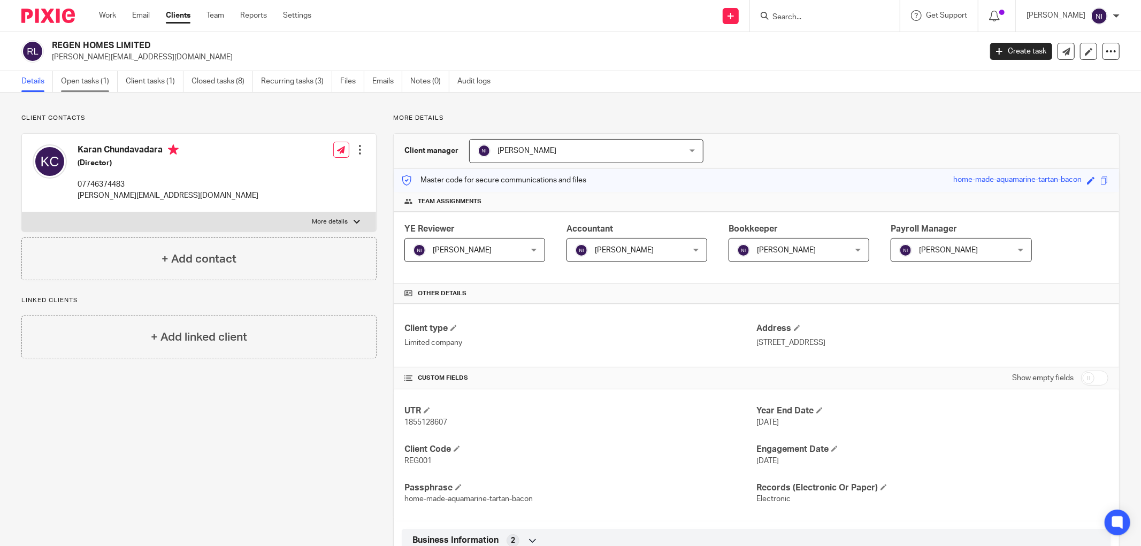
click at [99, 88] on link "Open tasks (1)" at bounding box center [89, 81] width 57 height 21
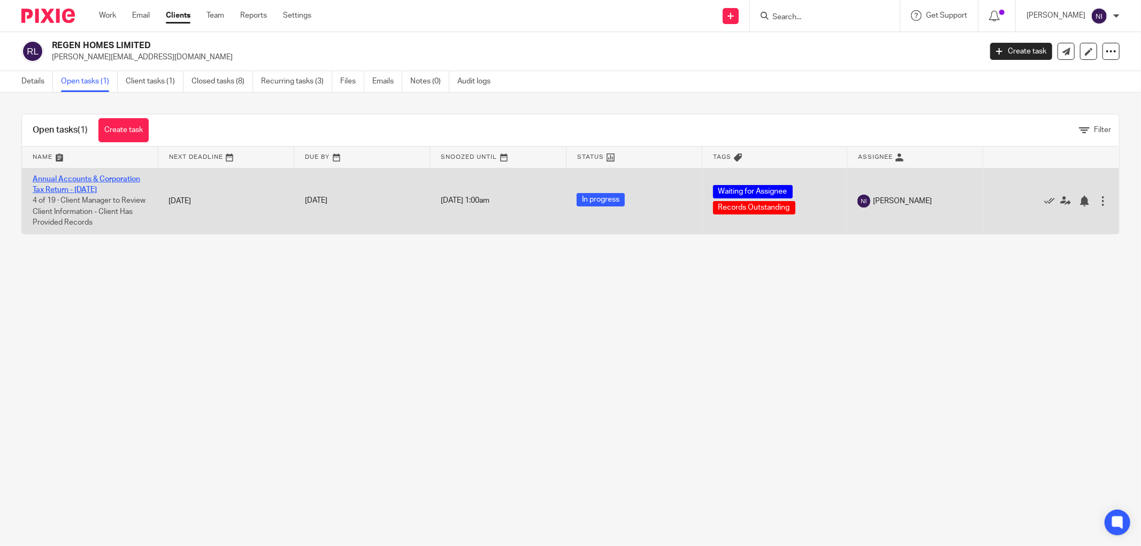
click at [95, 175] on link "Annual Accounts & Corporation Tax Return - [DATE]" at bounding box center [87, 184] width 108 height 18
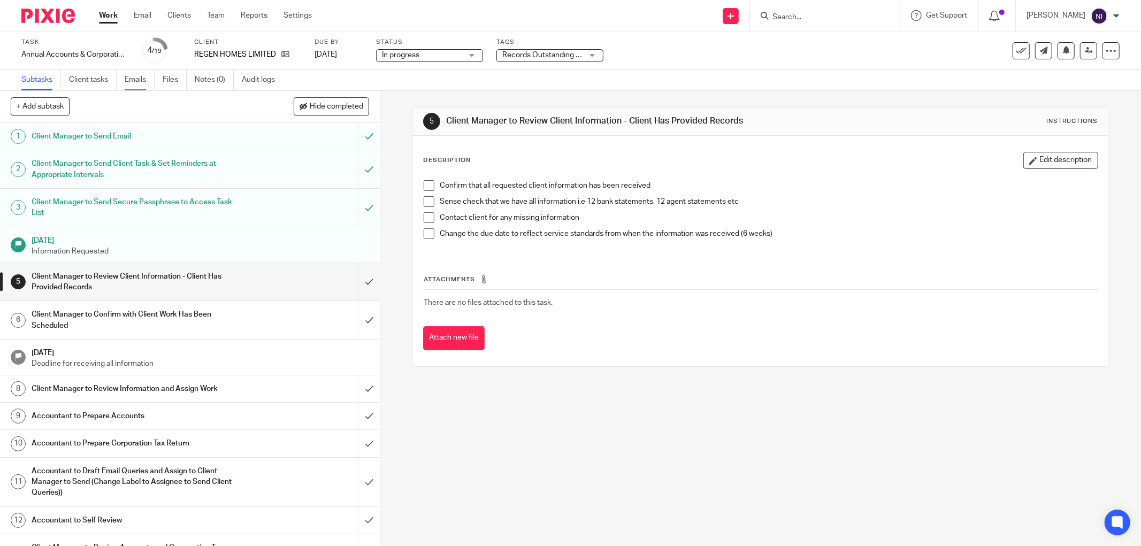
click at [125, 81] on link "Emails" at bounding box center [140, 80] width 30 height 21
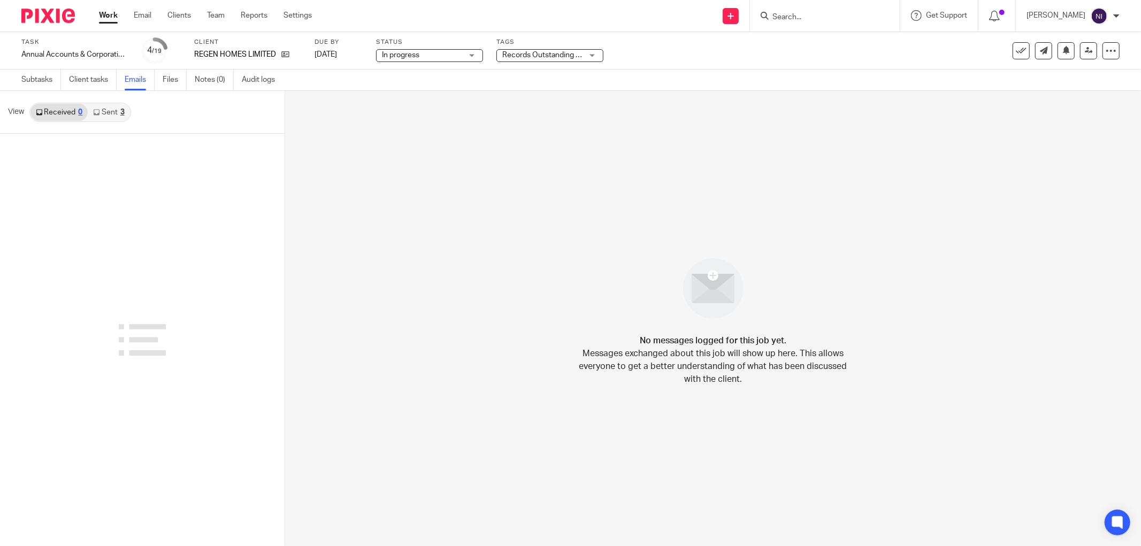
click at [116, 112] on link "Sent 3" at bounding box center [109, 112] width 42 height 17
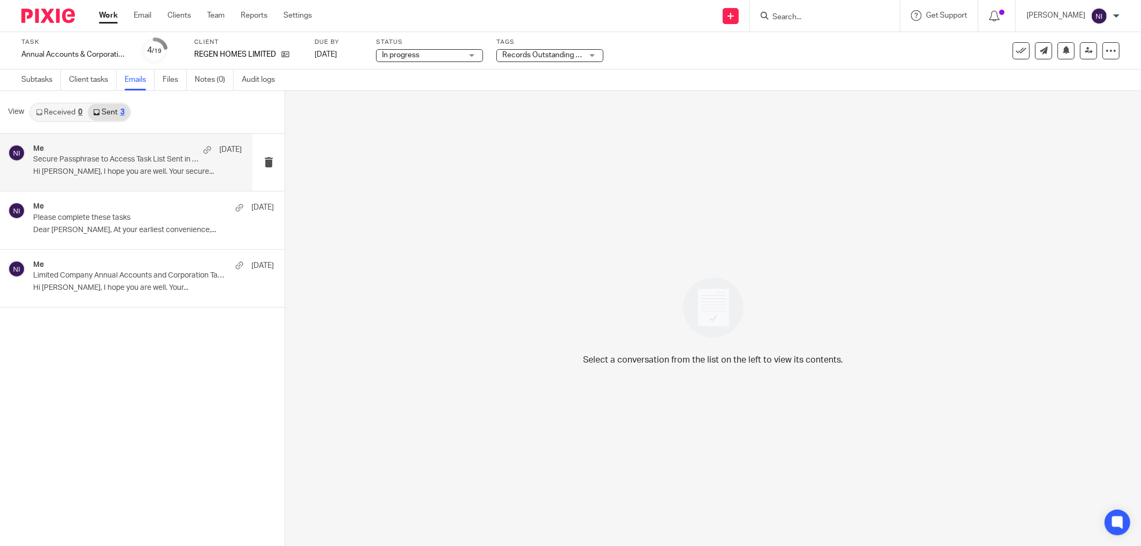
click at [129, 152] on div "Me [DATE]" at bounding box center [137, 149] width 209 height 11
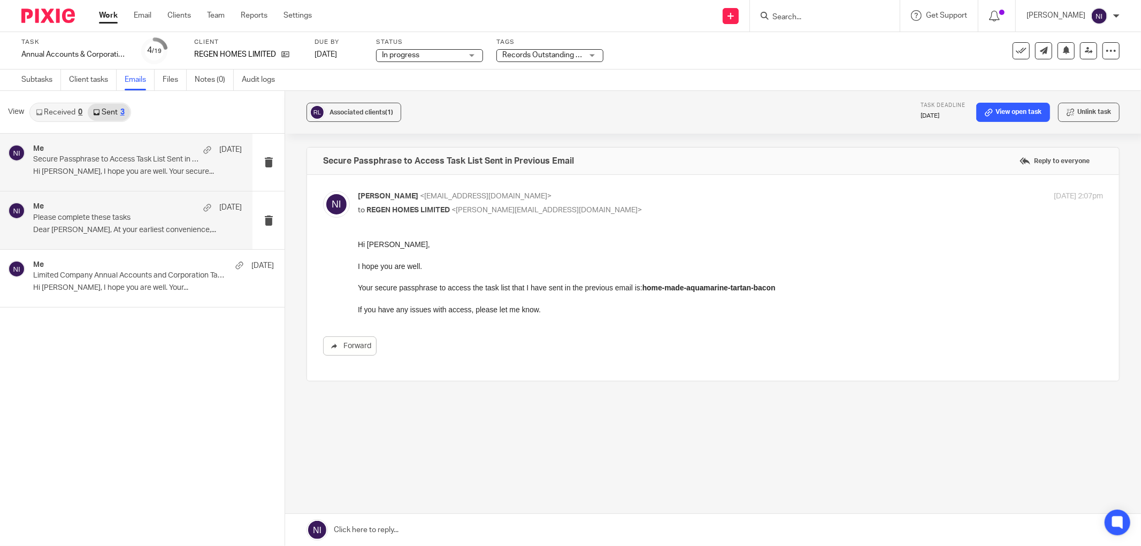
click at [105, 223] on div "Me [DATE] Please complete these tasks Dear [PERSON_NAME], At your earliest conv…" at bounding box center [137, 220] width 209 height 36
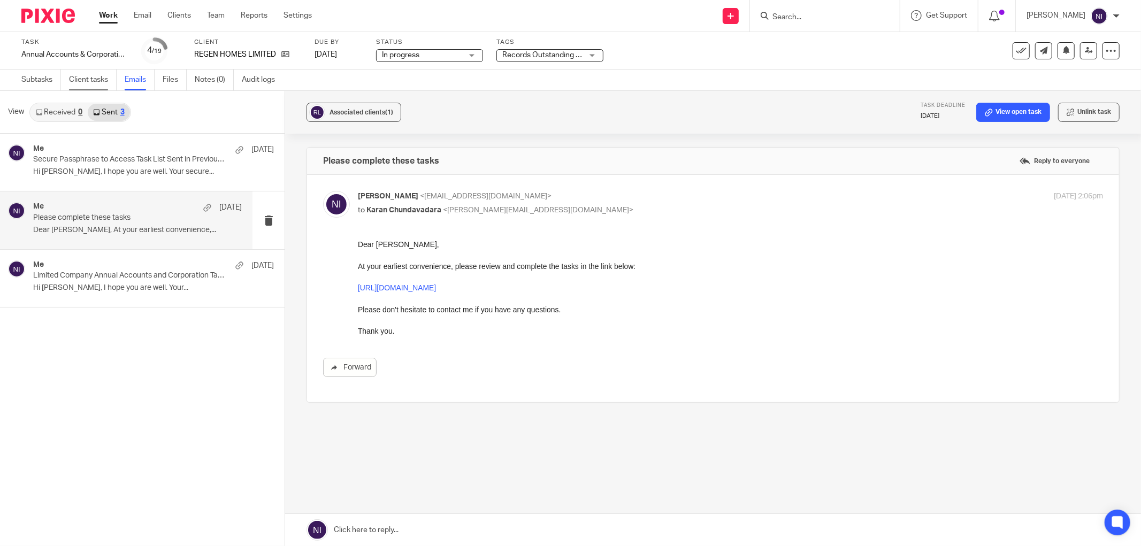
click at [100, 75] on link "Client tasks" at bounding box center [93, 80] width 48 height 21
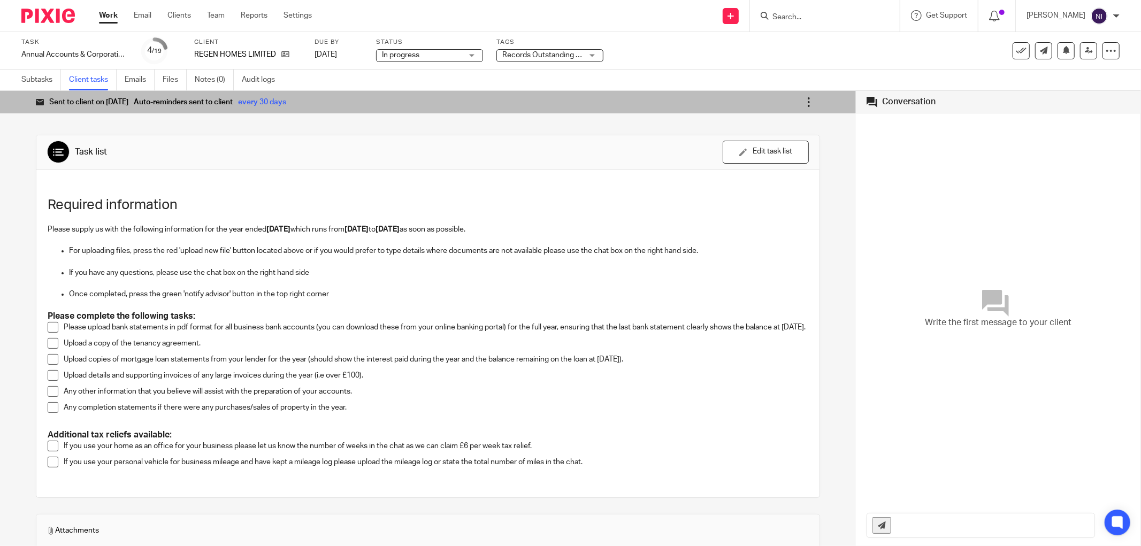
click at [803, 104] on icon at bounding box center [808, 102] width 11 height 11
click at [771, 148] on link "Configure auto-reminders" at bounding box center [788, 147] width 87 height 10
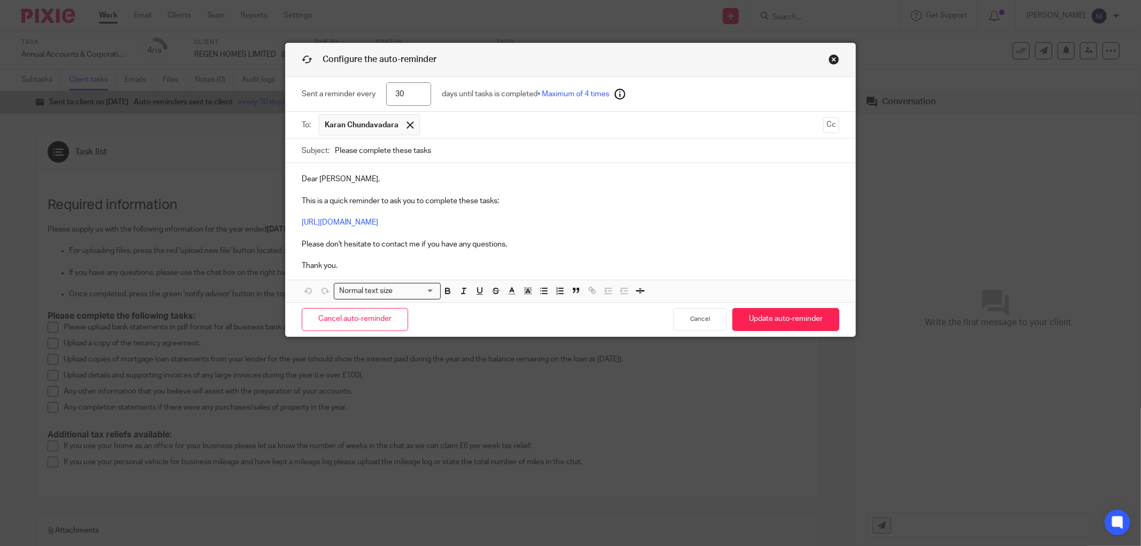
drag, startPoint x: 408, startPoint y: 101, endPoint x: 339, endPoint y: 100, distance: 69.0
click at [358, 100] on div "Sent a reminder every 30 days until tasks is completed • Maximum of 4 times" at bounding box center [571, 94] width 538 height 35
type input "10"
click at [761, 316] on button "Update auto-reminder" at bounding box center [785, 319] width 107 height 23
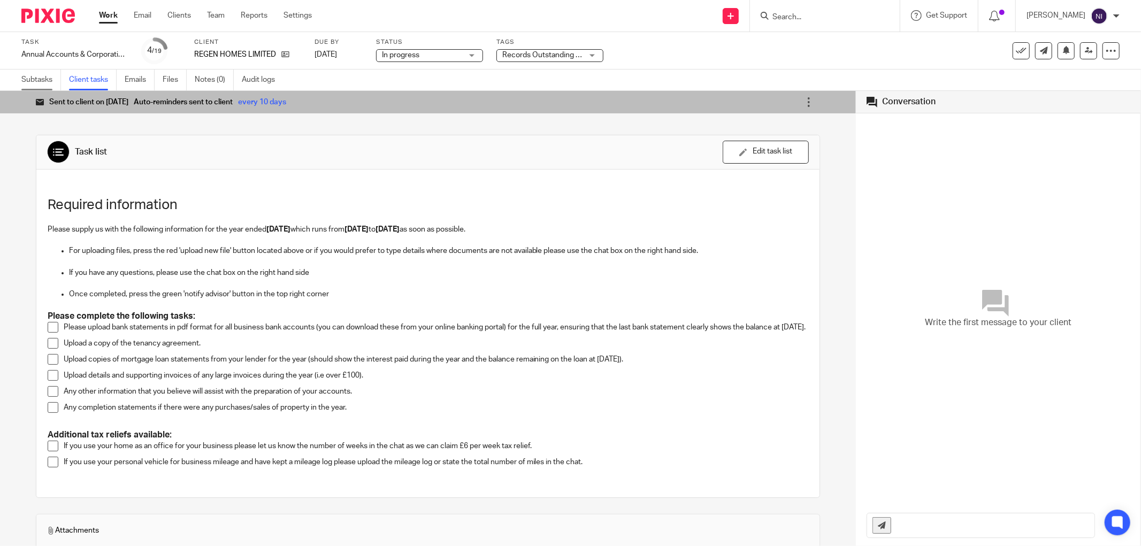
click at [41, 75] on link "Subtasks" at bounding box center [41, 80] width 40 height 21
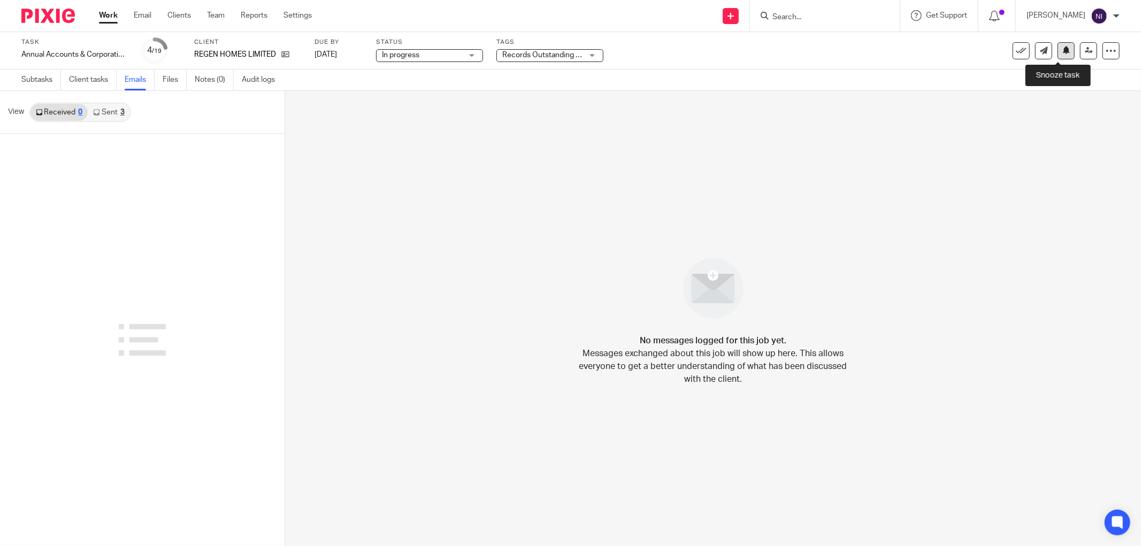
click at [1057, 49] on button at bounding box center [1065, 50] width 17 height 17
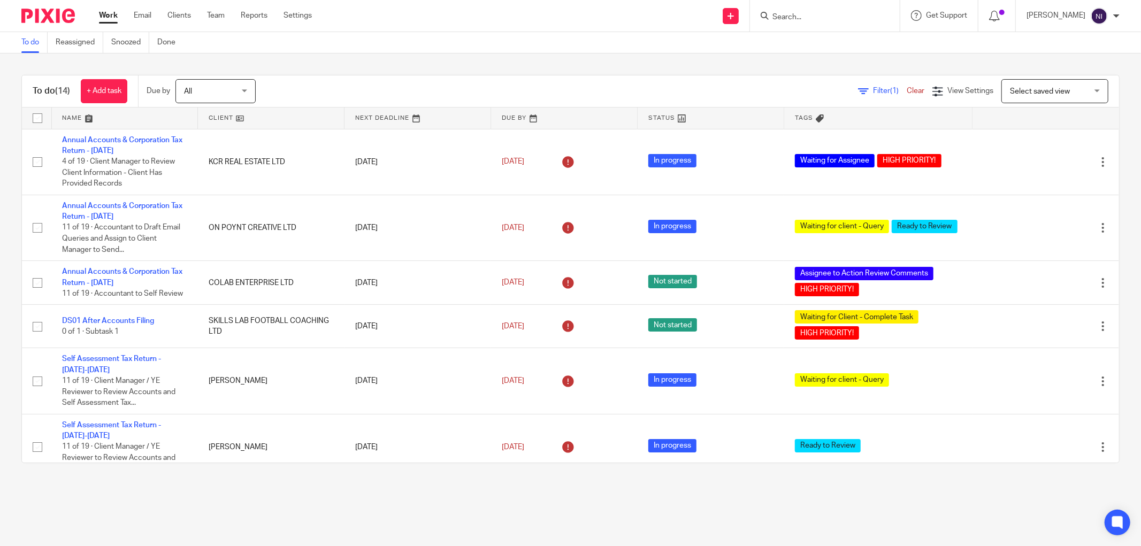
click at [78, 118] on link at bounding box center [125, 118] width 146 height 21
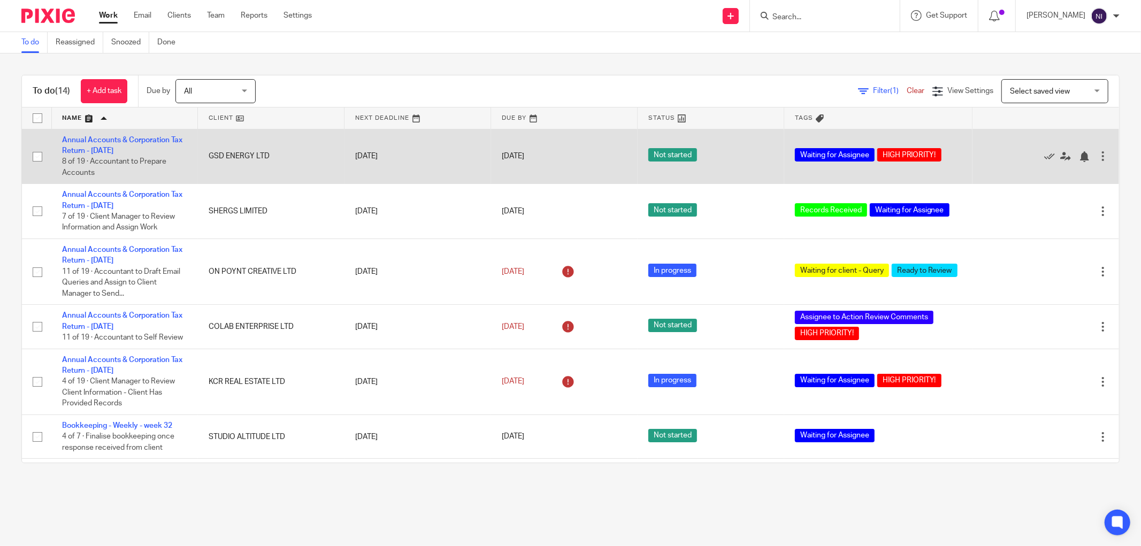
scroll to position [119, 0]
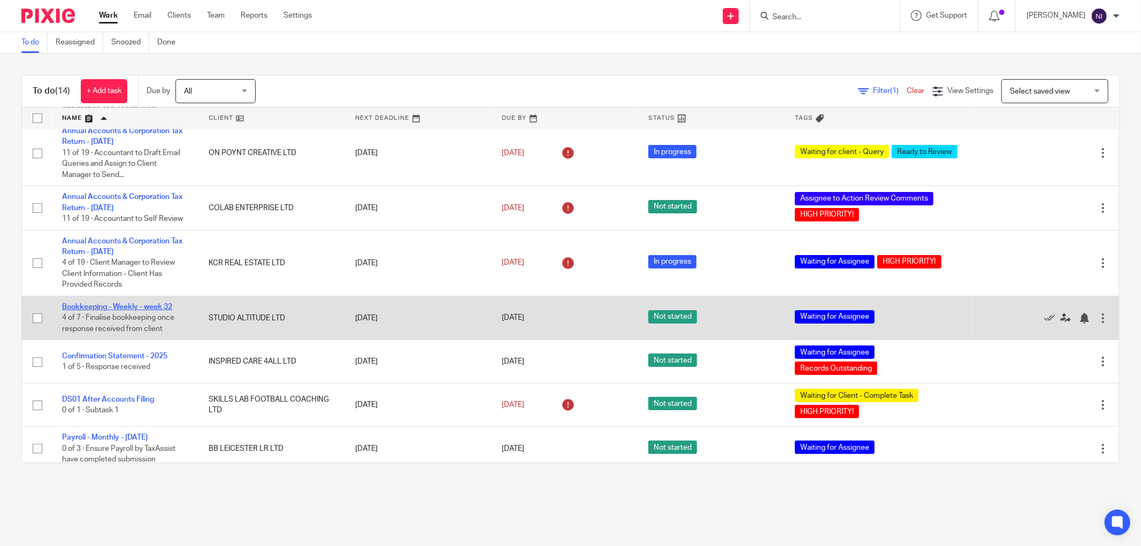
click at [118, 311] on link "Bookkeeping - Weekly - week 32" at bounding box center [117, 306] width 110 height 7
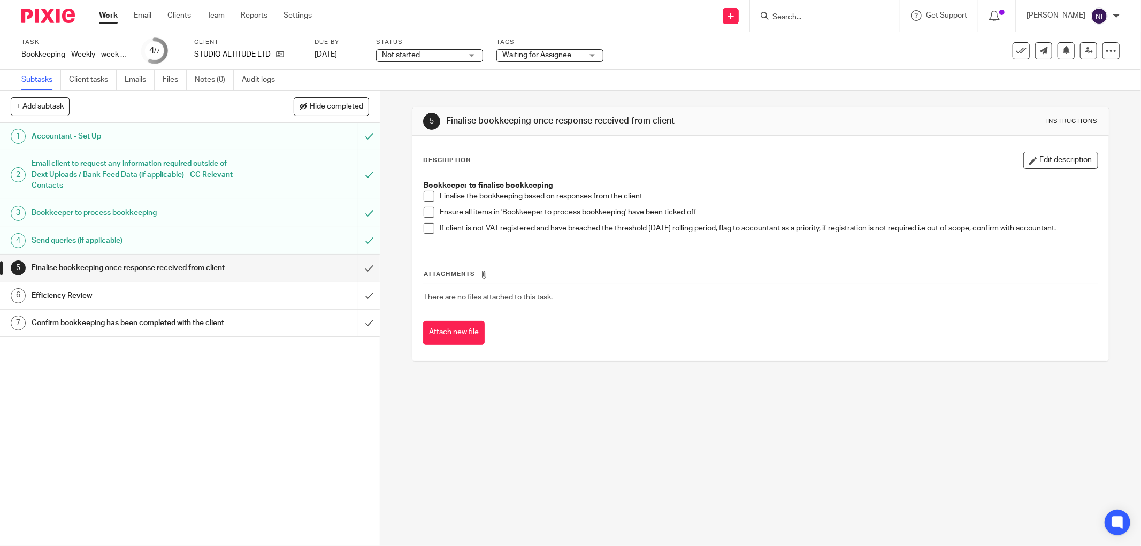
click at [110, 14] on link "Work" at bounding box center [108, 15] width 19 height 11
click at [359, 266] on input "submit" at bounding box center [190, 268] width 380 height 27
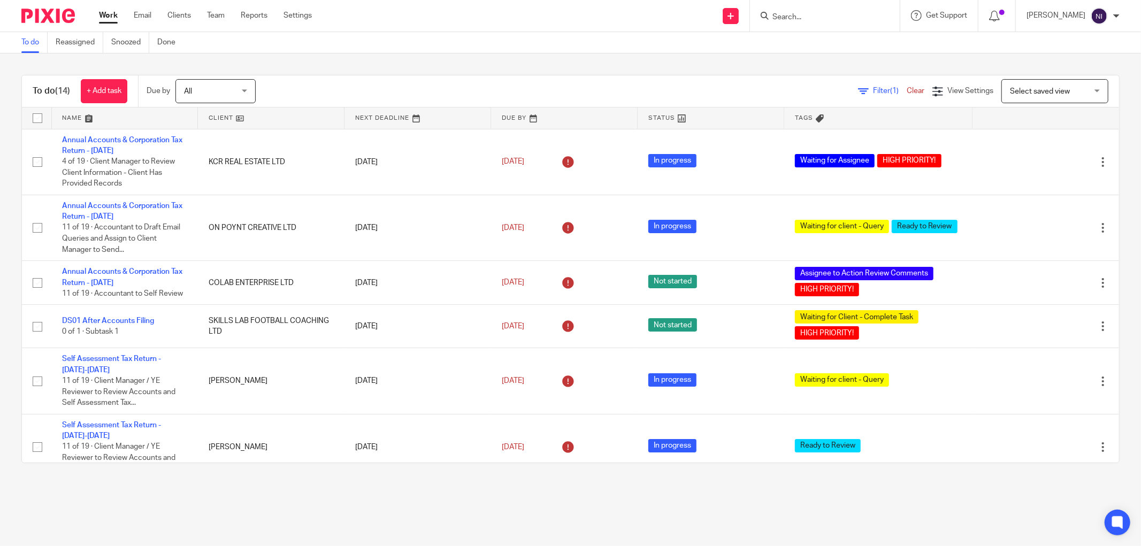
click at [370, 86] on div "Filter (1) Clear View Settings View Settings (1) Filters Clear Save Manage save…" at bounding box center [696, 91] width 845 height 24
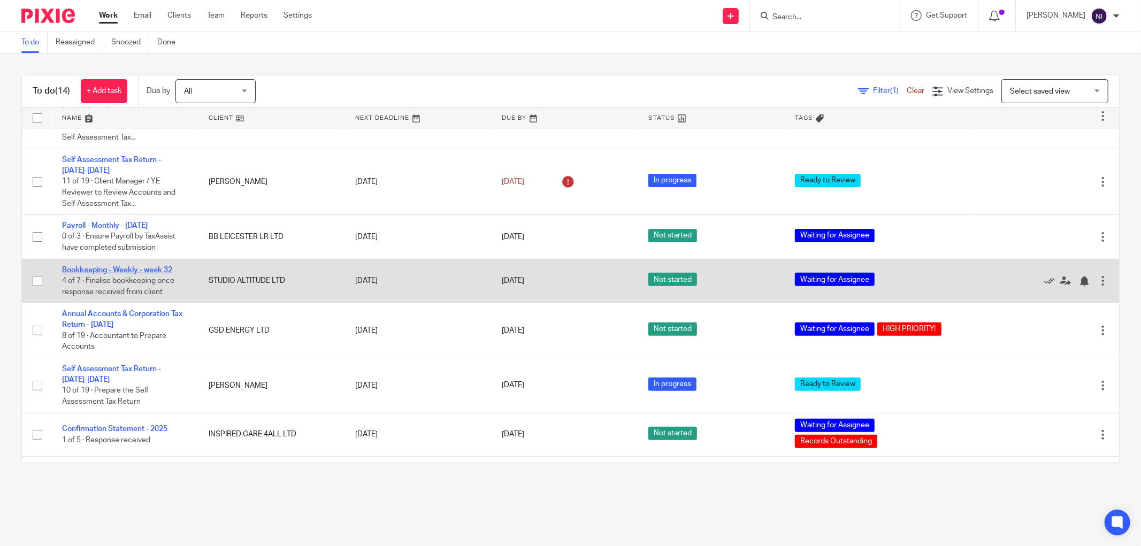
click at [121, 274] on link "Bookkeeping - Weekly - week 32" at bounding box center [117, 269] width 110 height 7
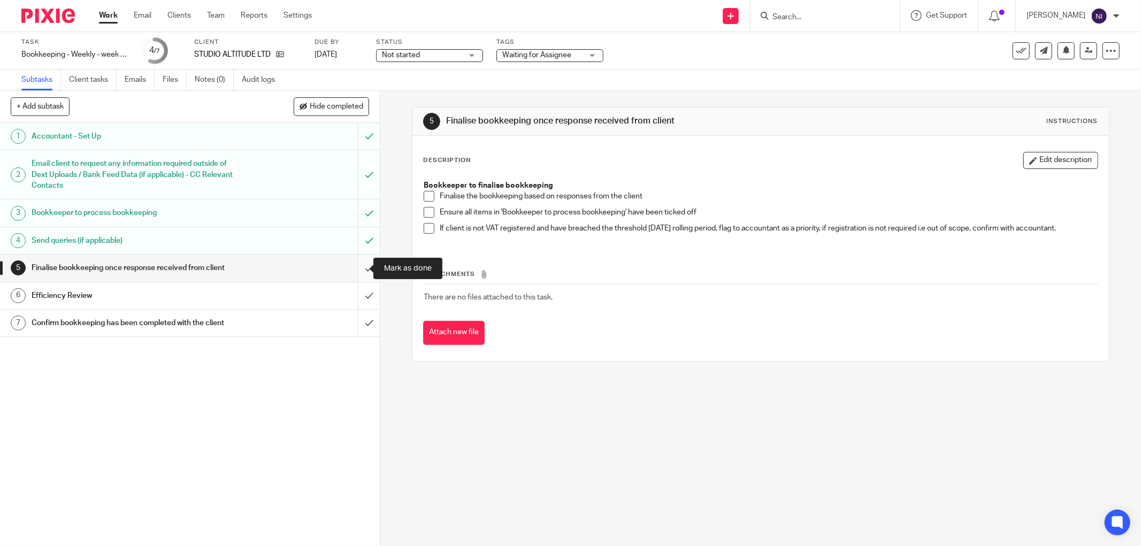
click at [354, 260] on input "submit" at bounding box center [190, 268] width 380 height 27
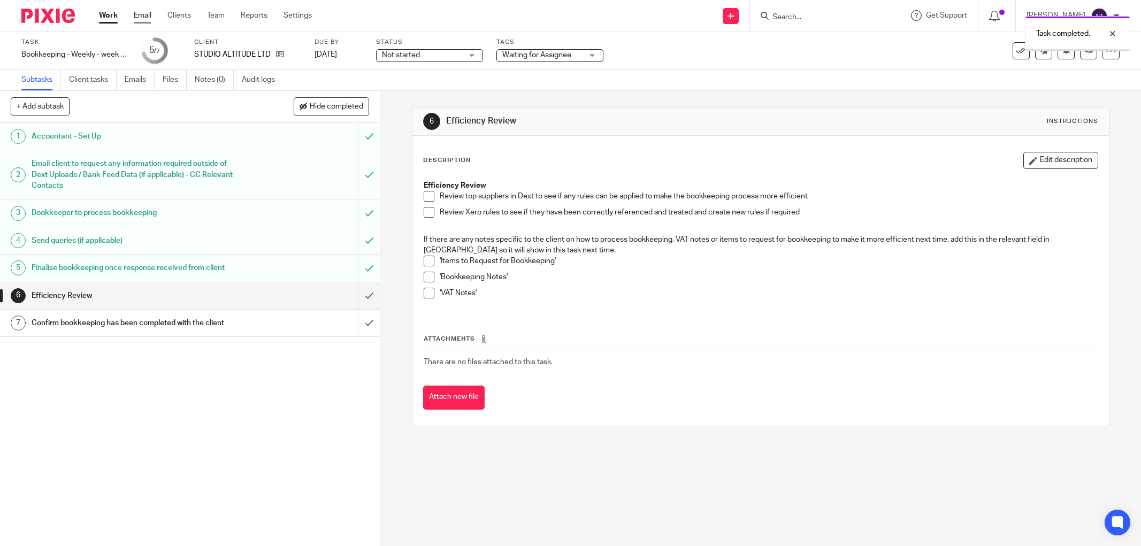
click at [141, 17] on link "Email" at bounding box center [143, 15] width 18 height 11
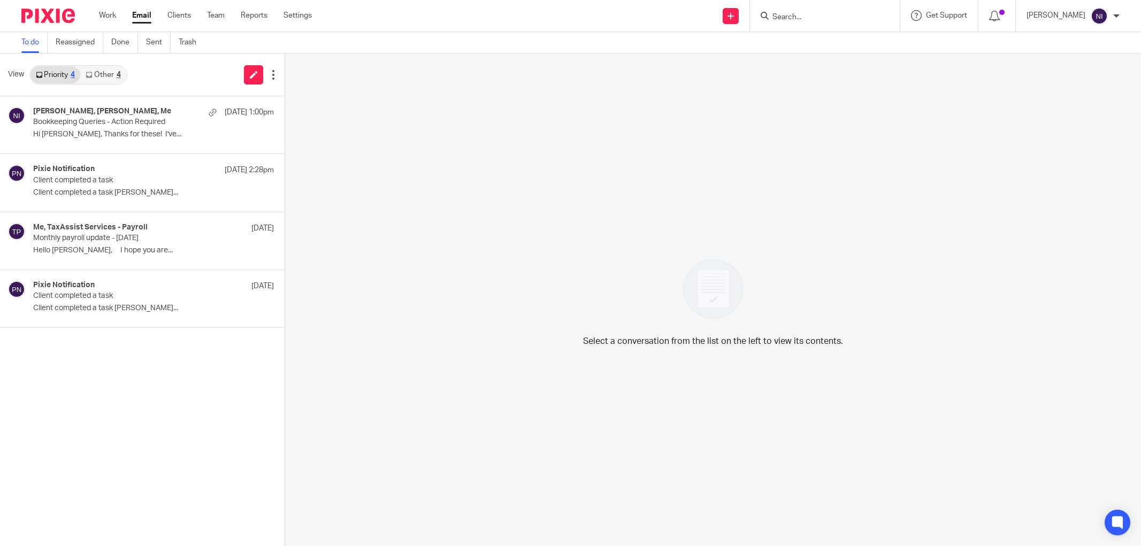
click at [158, 119] on p "Bookkeeping Queries - Action Required" at bounding box center [129, 122] width 193 height 9
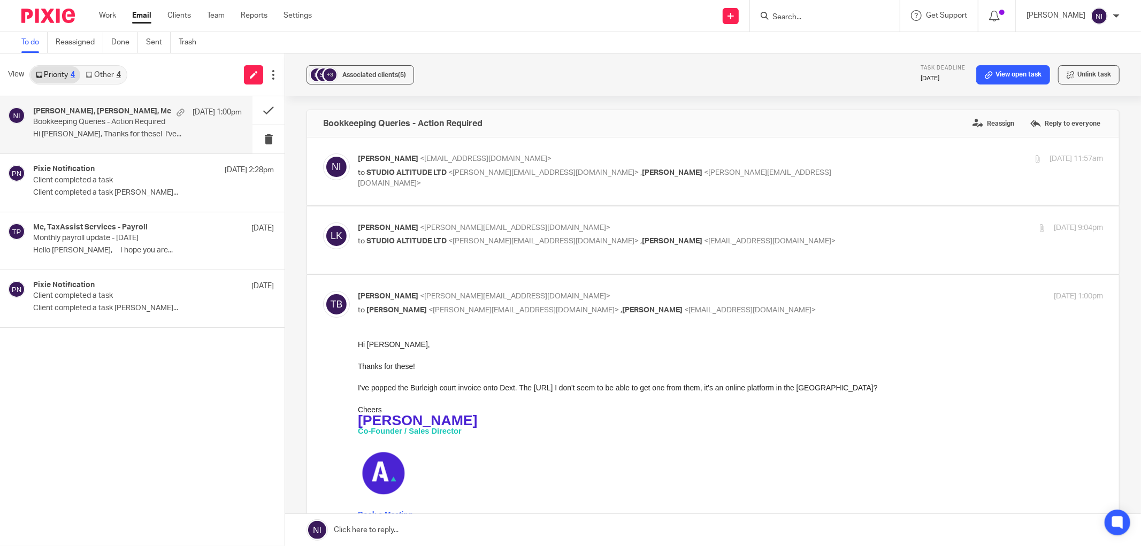
click at [436, 535] on link at bounding box center [713, 530] width 856 height 32
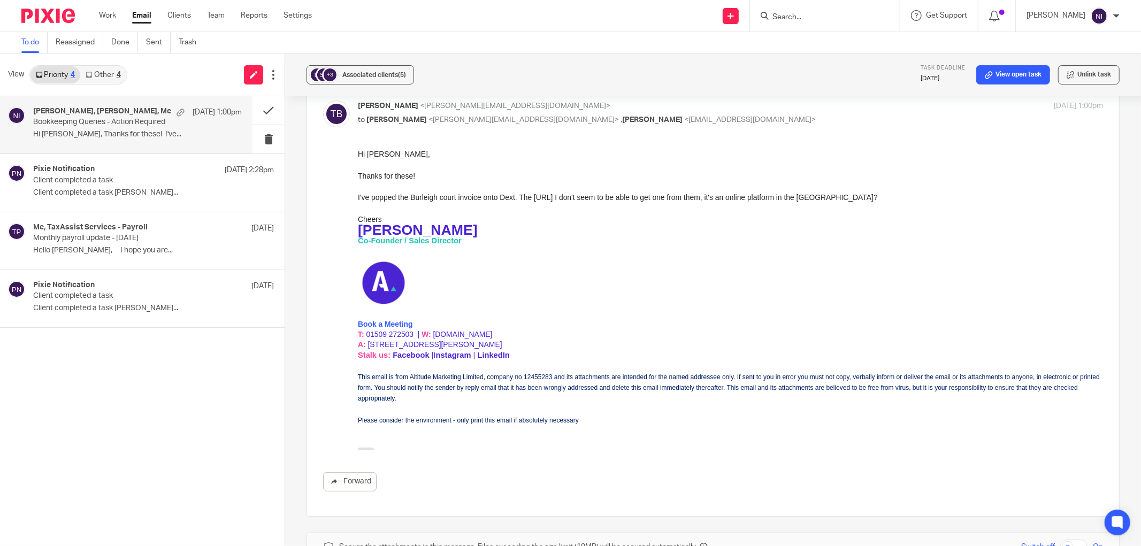
scroll to position [12, 0]
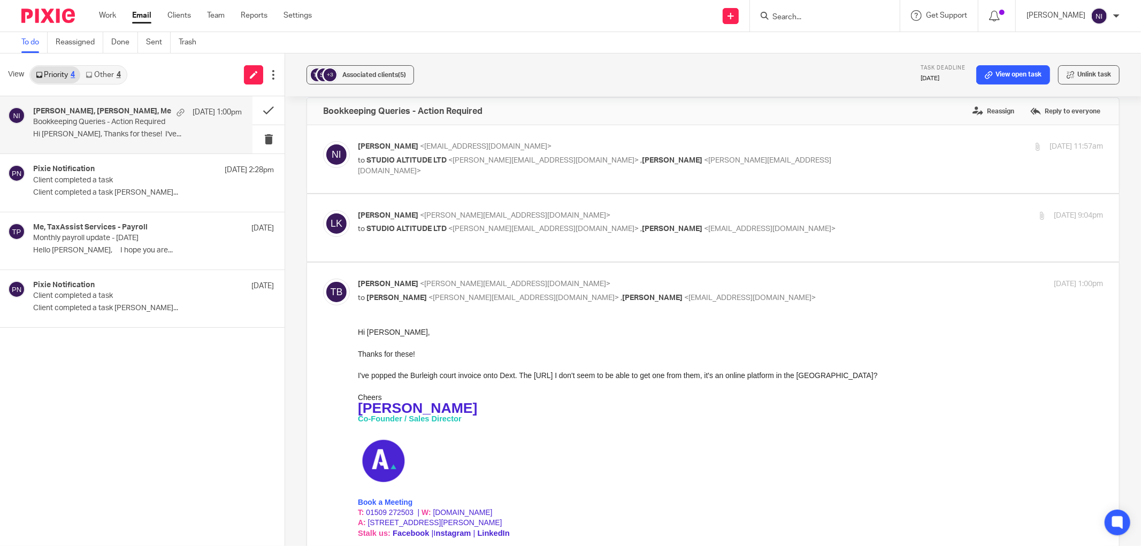
click at [791, 228] on p "to STUDIO ALTITUDE LTD <tom@altitude-marketing.co.uk> , Naeem Ibrahim <naeemibr…" at bounding box center [606, 229] width 497 height 11
checkbox input "true"
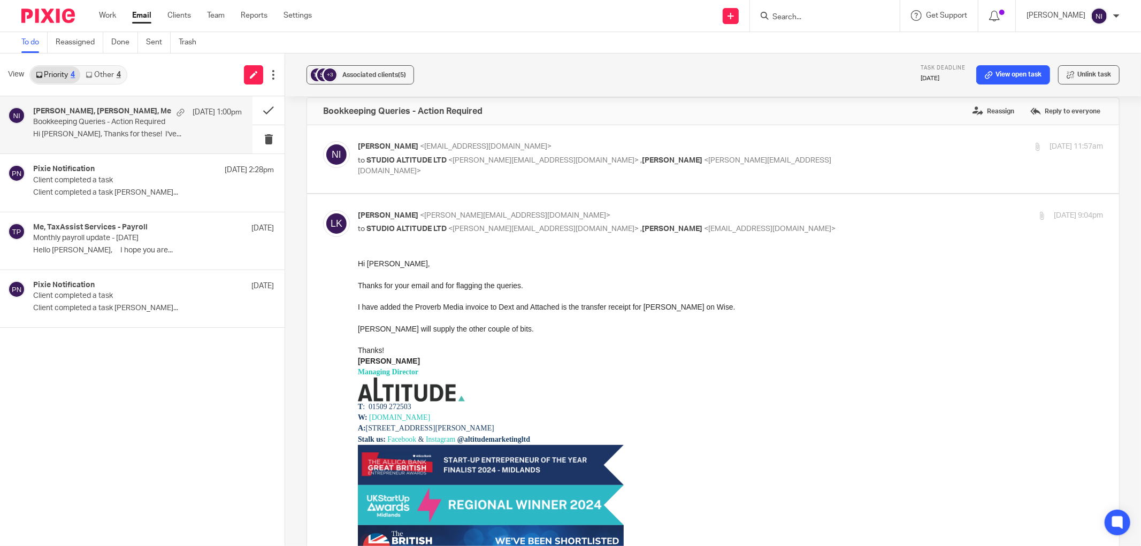
scroll to position [0, 0]
click at [771, 163] on p "to STUDIO ALTITUDE LTD <tom@altitude-marketing.co.uk> , Laura King-Berry <laura…" at bounding box center [606, 166] width 497 height 22
checkbox input "true"
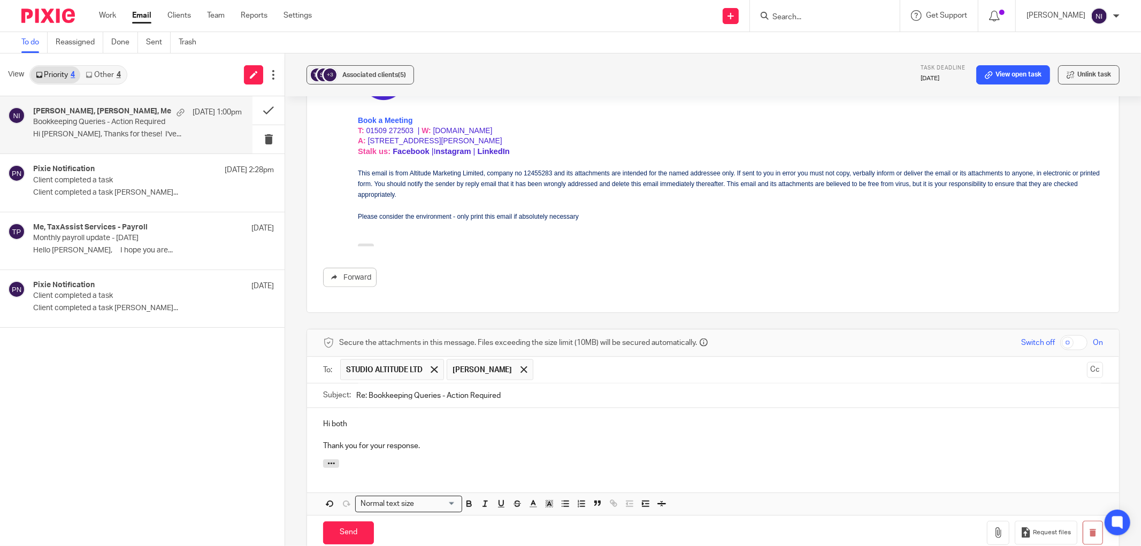
scroll to position [1260, 0]
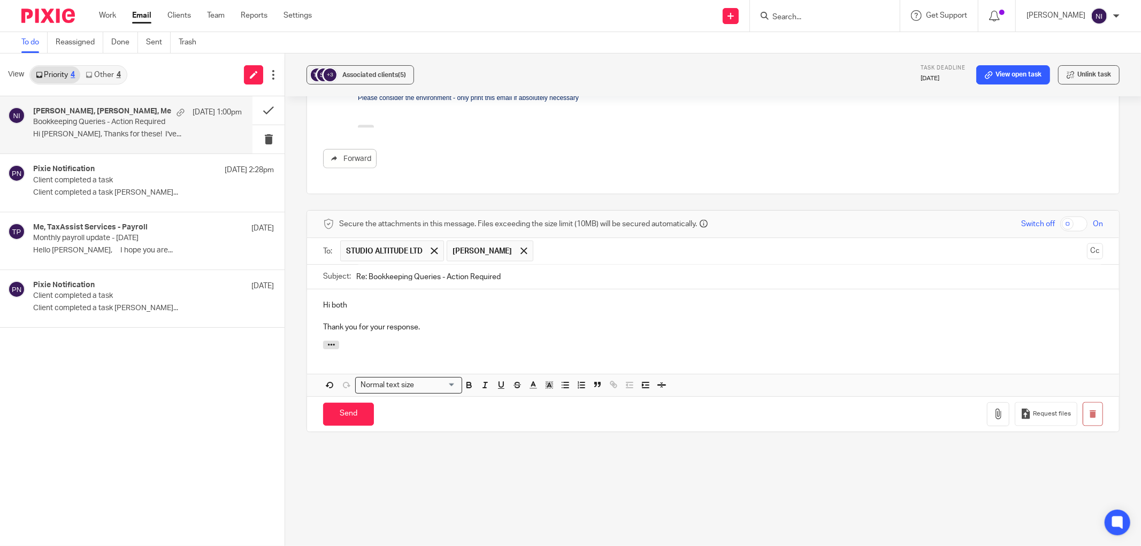
click at [454, 331] on p "Thank you for your response." at bounding box center [713, 327] width 780 height 11
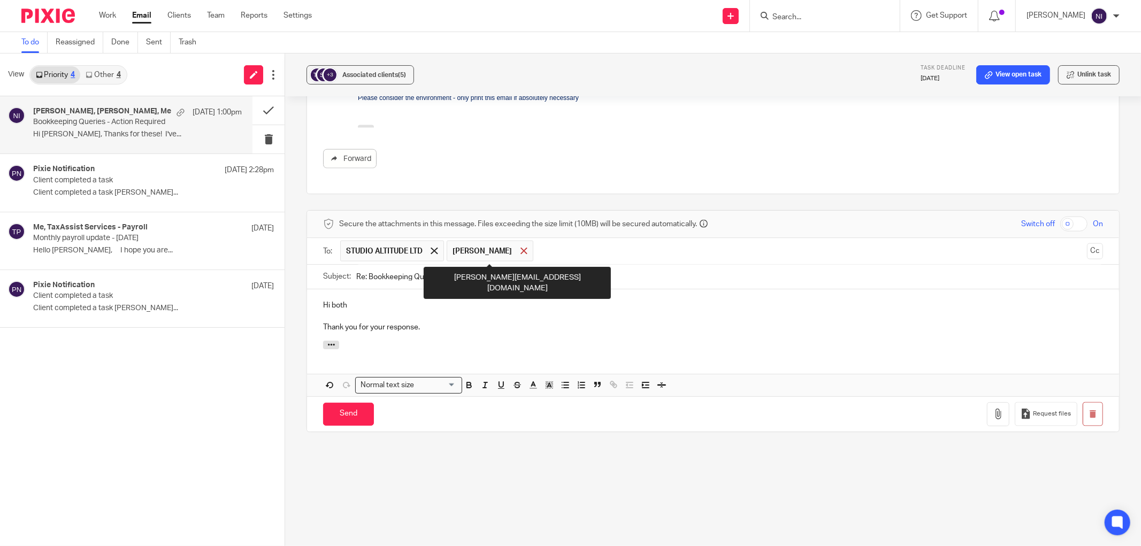
click at [525, 254] on span at bounding box center [523, 251] width 7 height 7
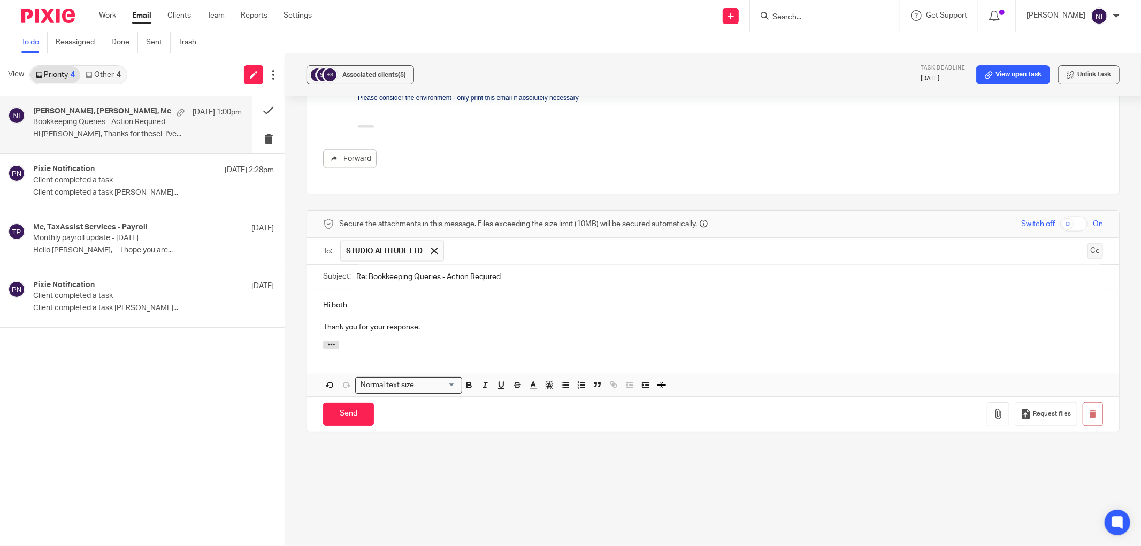
click at [1087, 253] on button "Cc" at bounding box center [1095, 251] width 16 height 16
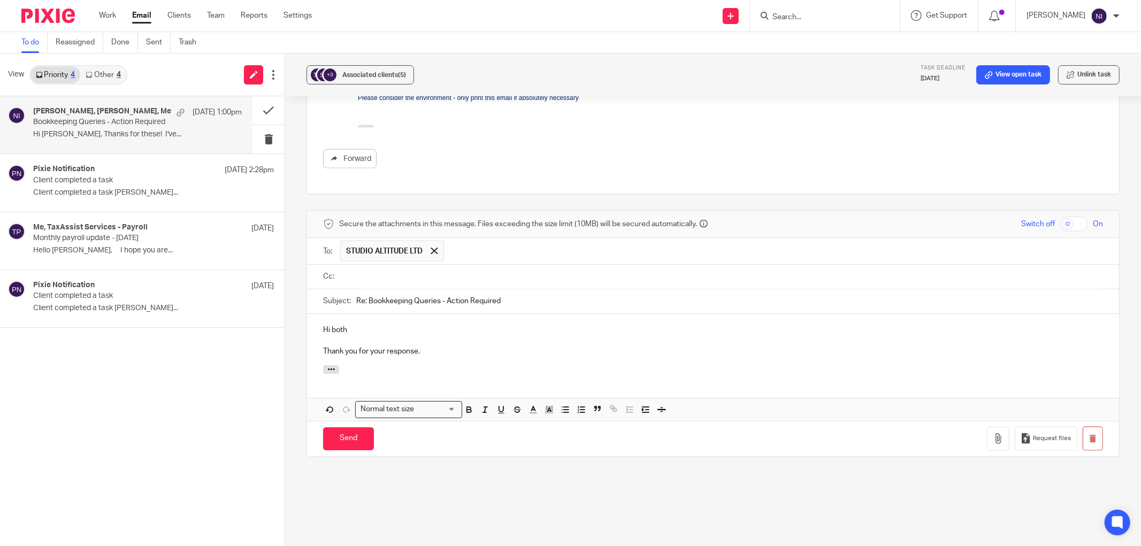
click at [531, 277] on input "text" at bounding box center [720, 277] width 755 height 12
click at [442, 349] on p "Thank you for your response." at bounding box center [713, 354] width 780 height 11
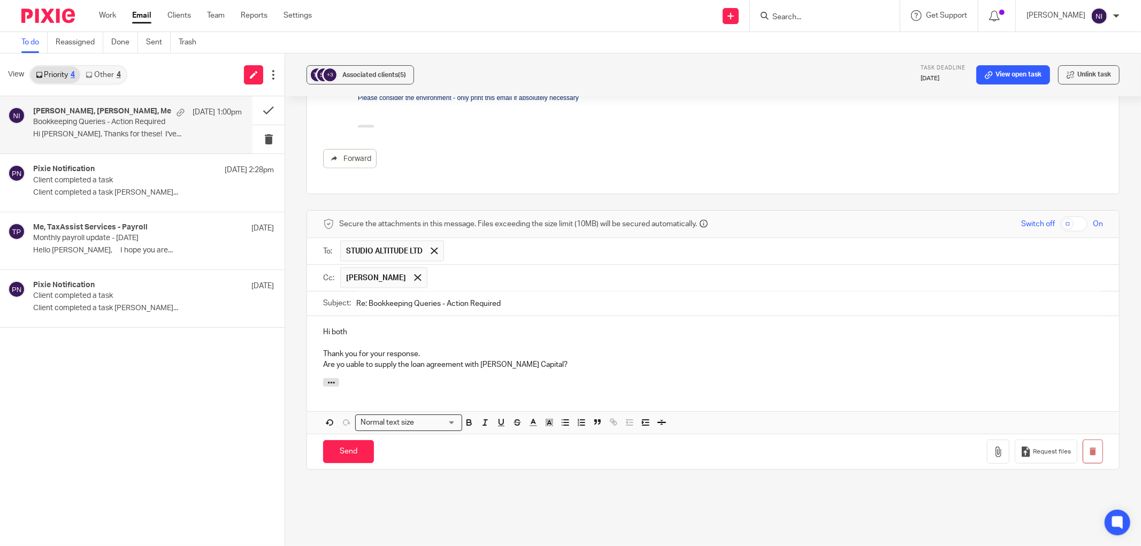
click at [347, 362] on p "Are yo uable to supply the loan agreement with Tobin Capital?" at bounding box center [713, 364] width 780 height 11
click at [525, 365] on p "Are you able to supply the loan agreement with Tobin Capital?" at bounding box center [713, 364] width 780 height 11
drag, startPoint x: 477, startPoint y: 364, endPoint x: 464, endPoint y: 365, distance: 13.5
click at [464, 365] on p "Are you able to supply the loan agreement with Tobin Capital?" at bounding box center [713, 364] width 780 height 11
click at [318, 362] on div "Hi both Thank you for your response. Are you able to supply the loan agreement …" at bounding box center [713, 347] width 812 height 62
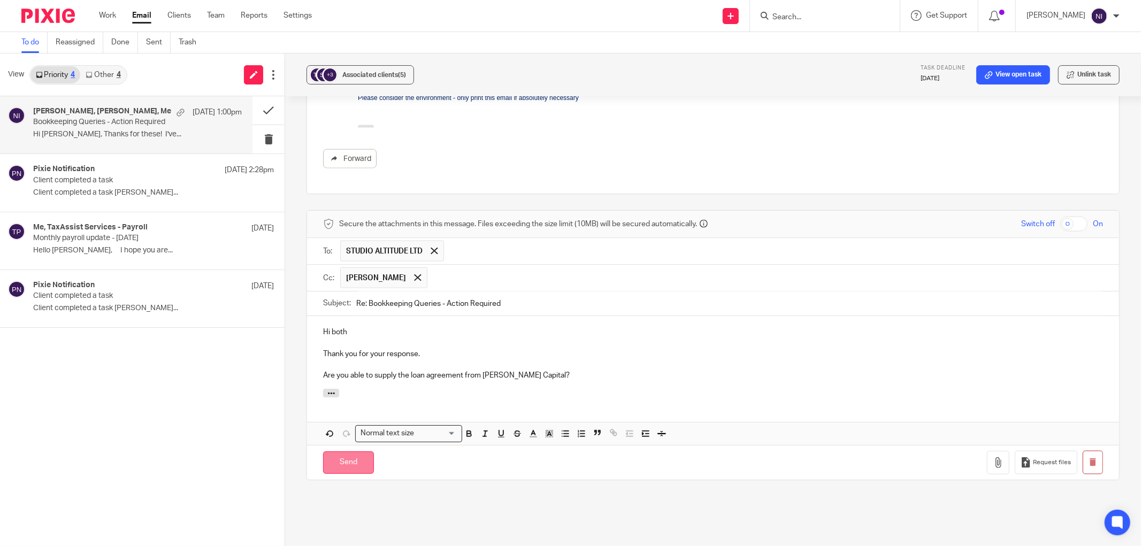
click at [336, 464] on input "Send" at bounding box center [348, 462] width 51 height 23
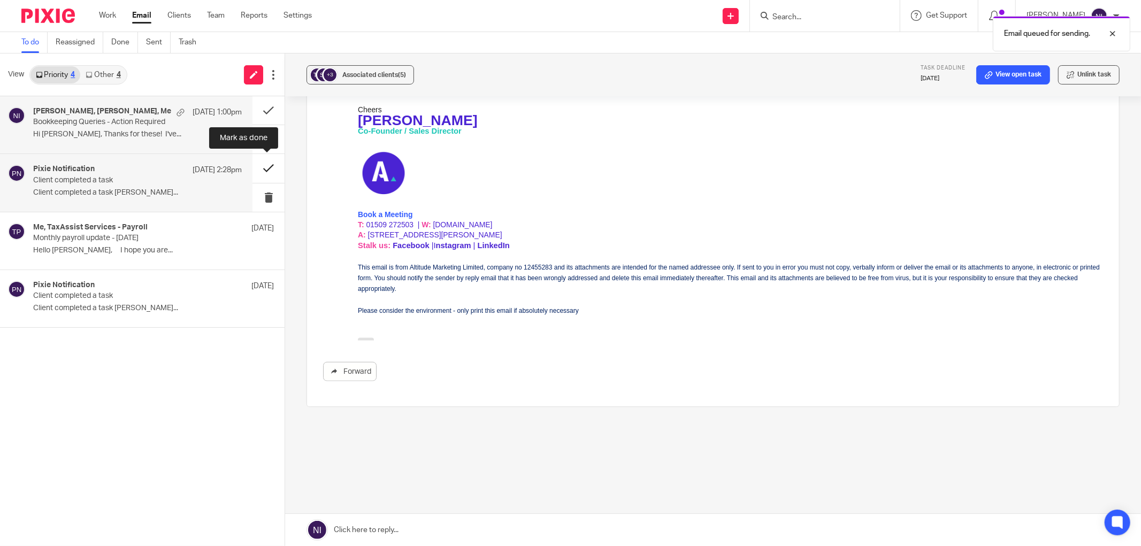
scroll to position [1047, 0]
click at [261, 110] on button at bounding box center [268, 110] width 32 height 28
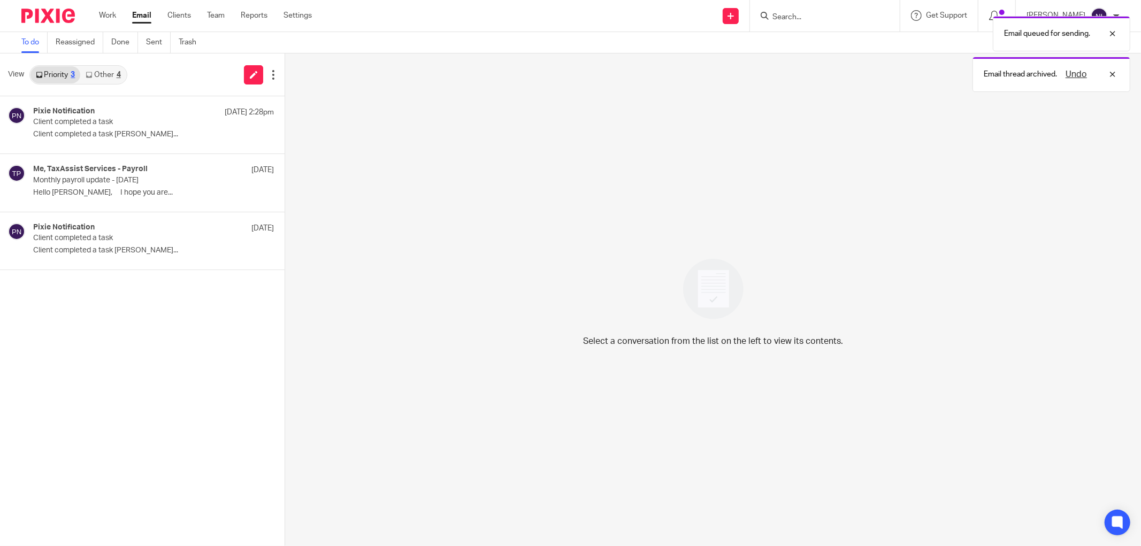
click at [103, 76] on link "Other 4" at bounding box center [102, 74] width 45 height 17
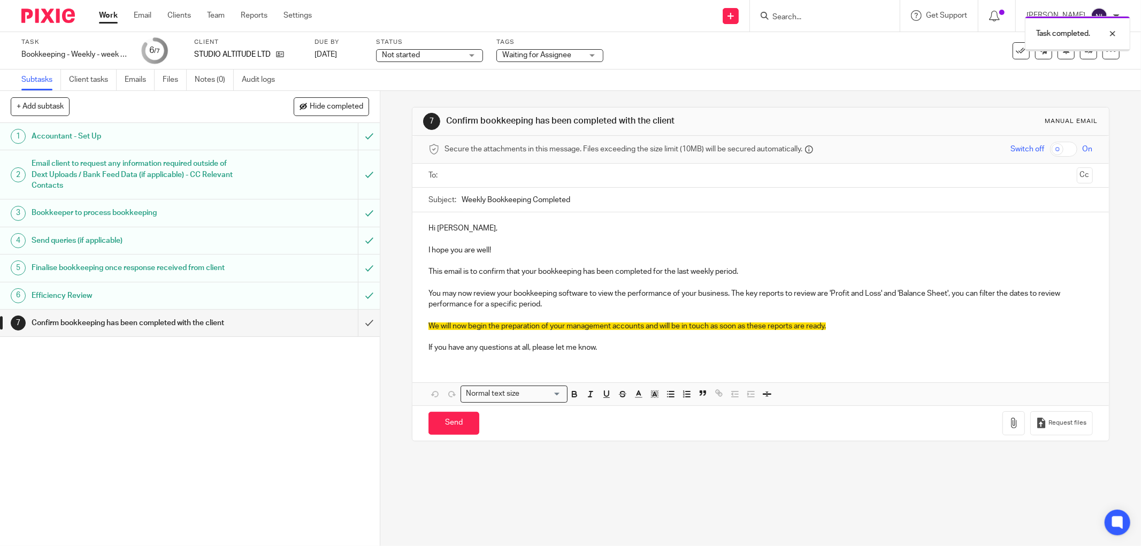
click at [496, 170] on input "text" at bounding box center [760, 176] width 624 height 12
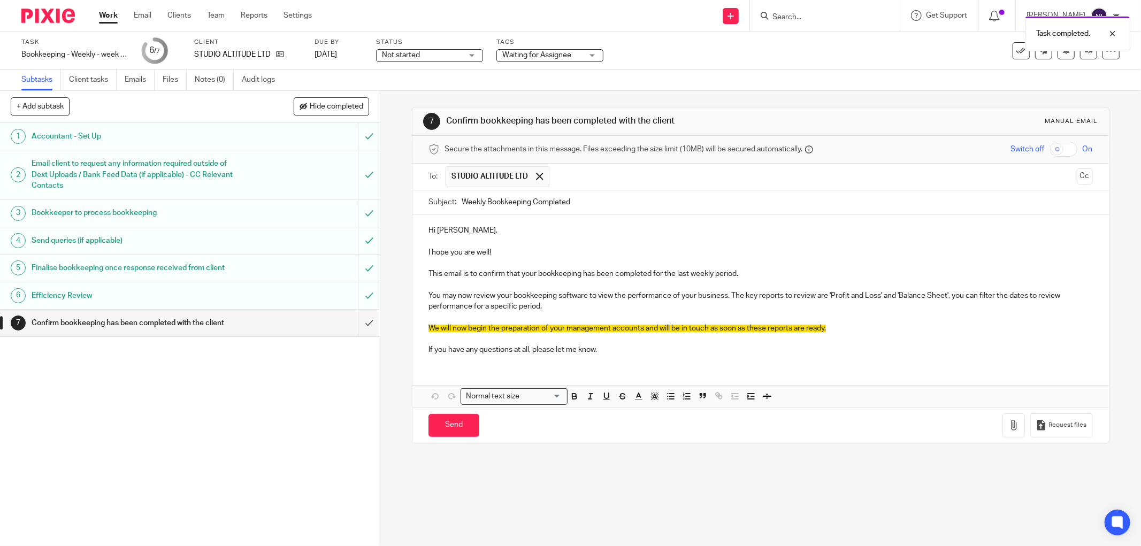
click at [440, 232] on p "Hi [PERSON_NAME]," at bounding box center [760, 230] width 664 height 11
click at [450, 232] on p "Hi omas," at bounding box center [760, 230] width 664 height 11
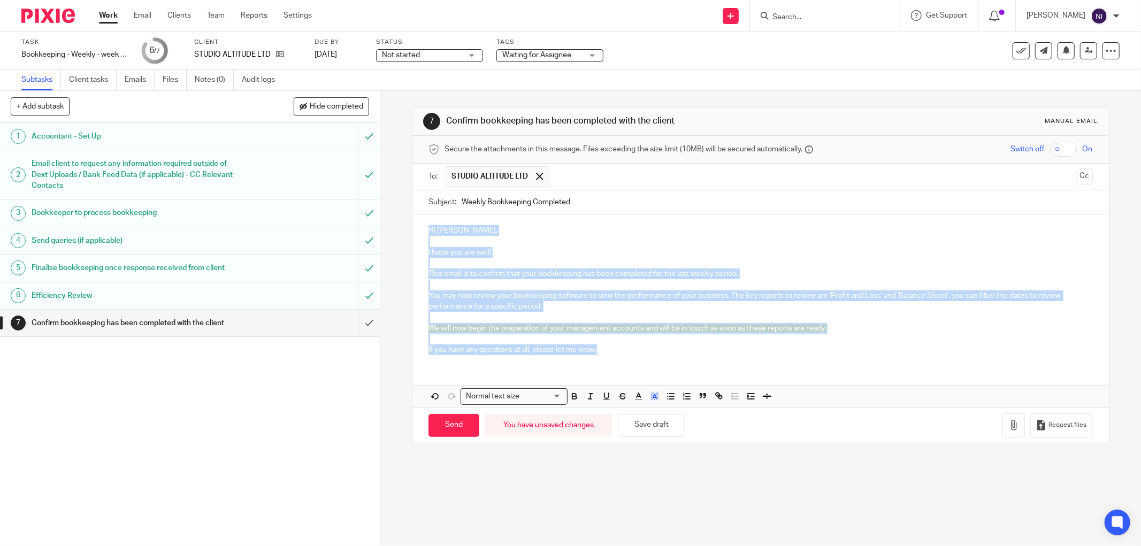
drag, startPoint x: 659, startPoint y: 359, endPoint x: 368, endPoint y: 212, distance: 326.3
click at [368, 212] on div "+ Add subtask Hide completed Cancel + Add 1 Accountant - Set Up 2 Email client …" at bounding box center [570, 318] width 1141 height 455
click at [653, 397] on icon "button" at bounding box center [655, 397] width 10 height 10
click at [627, 413] on li "color:#FFFFFF" at bounding box center [631, 410] width 8 height 8
click at [648, 360] on div "Hi Tom, I hope you are well! This email is to confirm that your bookkeeping has…" at bounding box center [760, 288] width 696 height 149
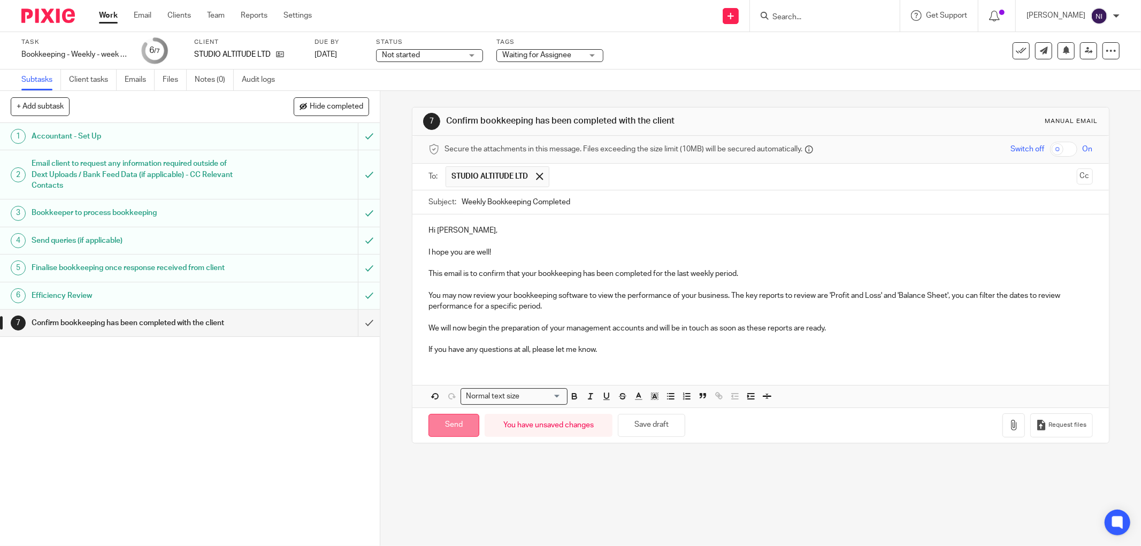
click at [451, 429] on input "Send" at bounding box center [453, 425] width 51 height 23
type input "Sent"
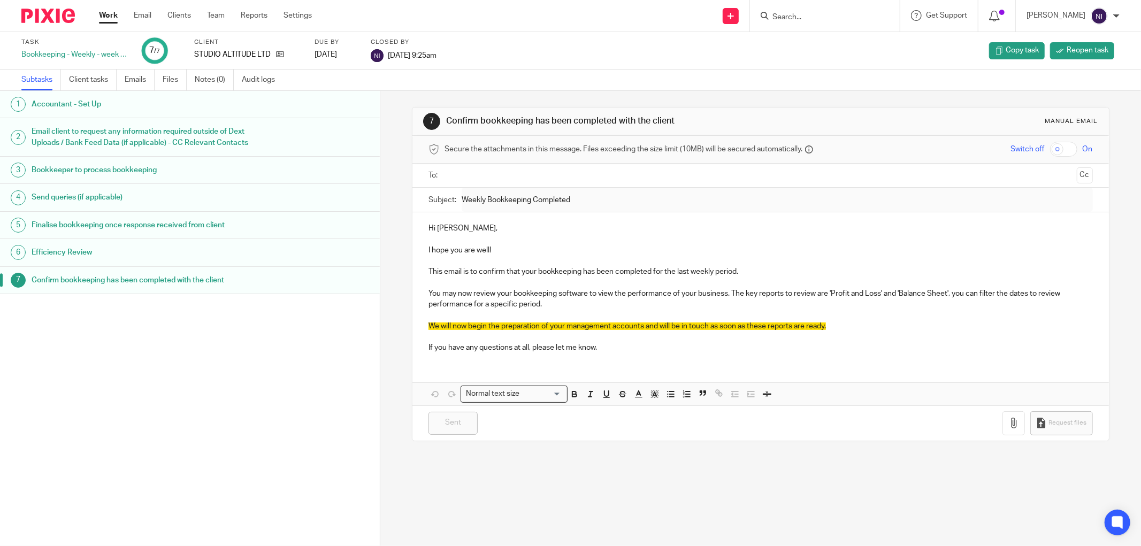
click at [116, 15] on link "Work" at bounding box center [108, 15] width 19 height 11
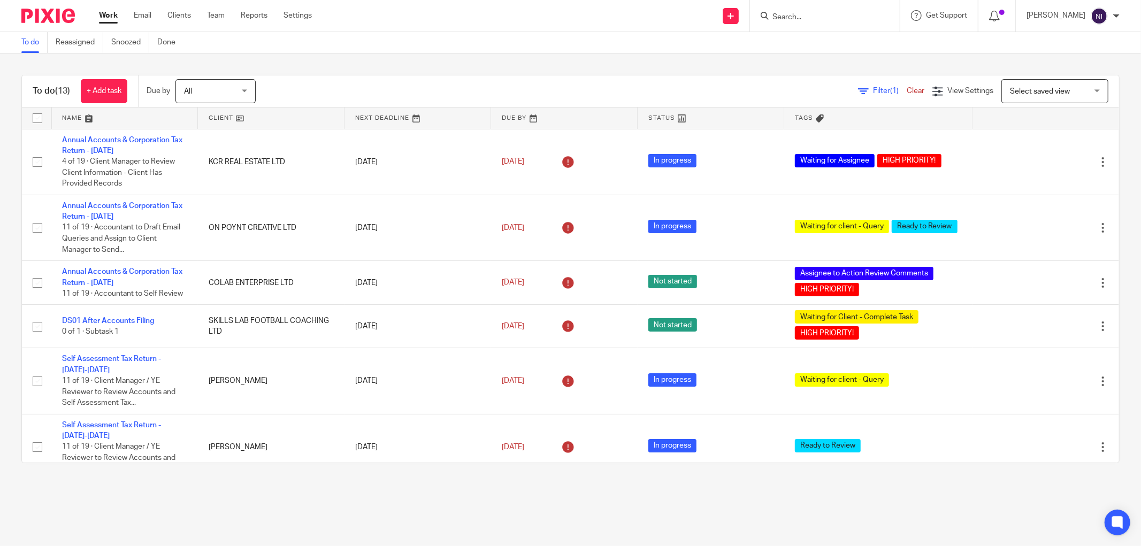
click at [72, 120] on link at bounding box center [125, 118] width 146 height 21
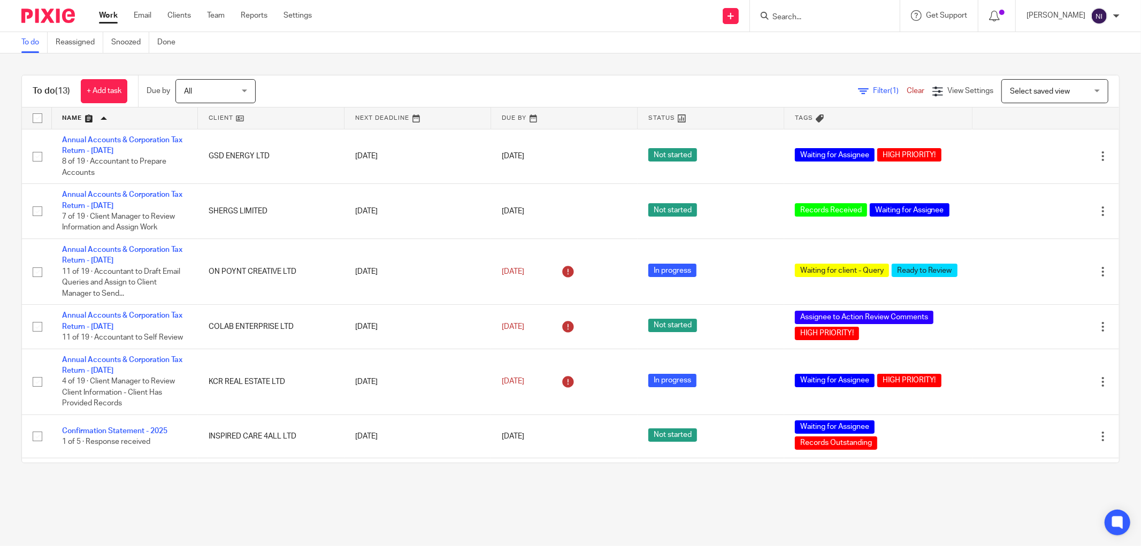
click at [678, 504] on main "To do Reassigned Snoozed Done To do (13) + Add task Due by All All [DATE] [DATE…" at bounding box center [570, 273] width 1141 height 546
click at [147, 15] on link "Email" at bounding box center [143, 15] width 18 height 11
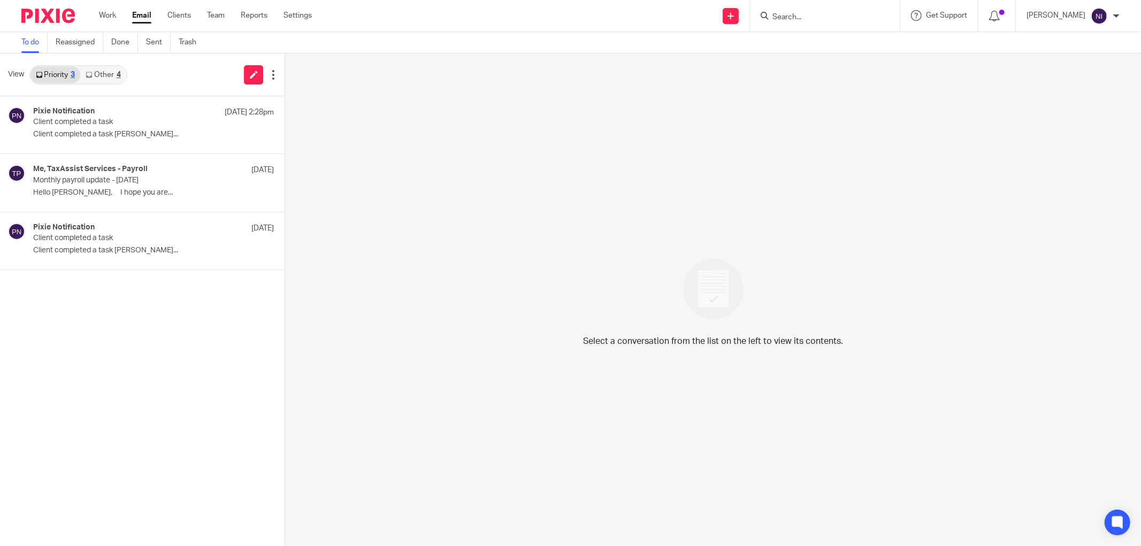
click at [98, 72] on link "Other 4" at bounding box center [102, 74] width 45 height 17
